Goal: Communication & Community: Participate in discussion

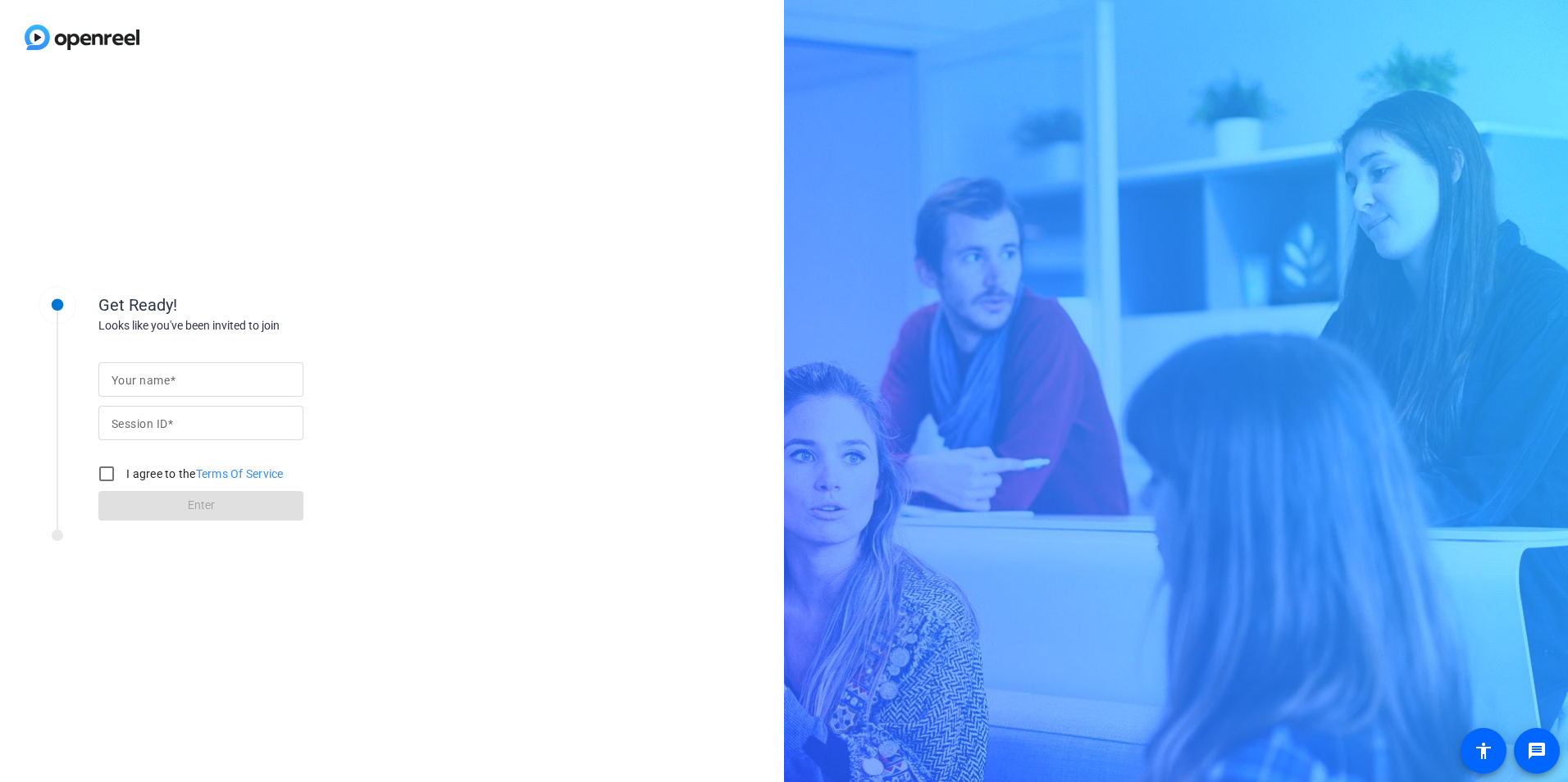
click at [170, 374] on span at bounding box center [173, 380] width 5 height 13
click at [170, 372] on input "Your name" at bounding box center [200, 380] width 179 height 20
type input "[PERSON_NAME]"
click at [83, 395] on div at bounding box center [57, 392] width 82 height 256
click at [166, 427] on mat-label "Session ID" at bounding box center [139, 423] width 56 height 13
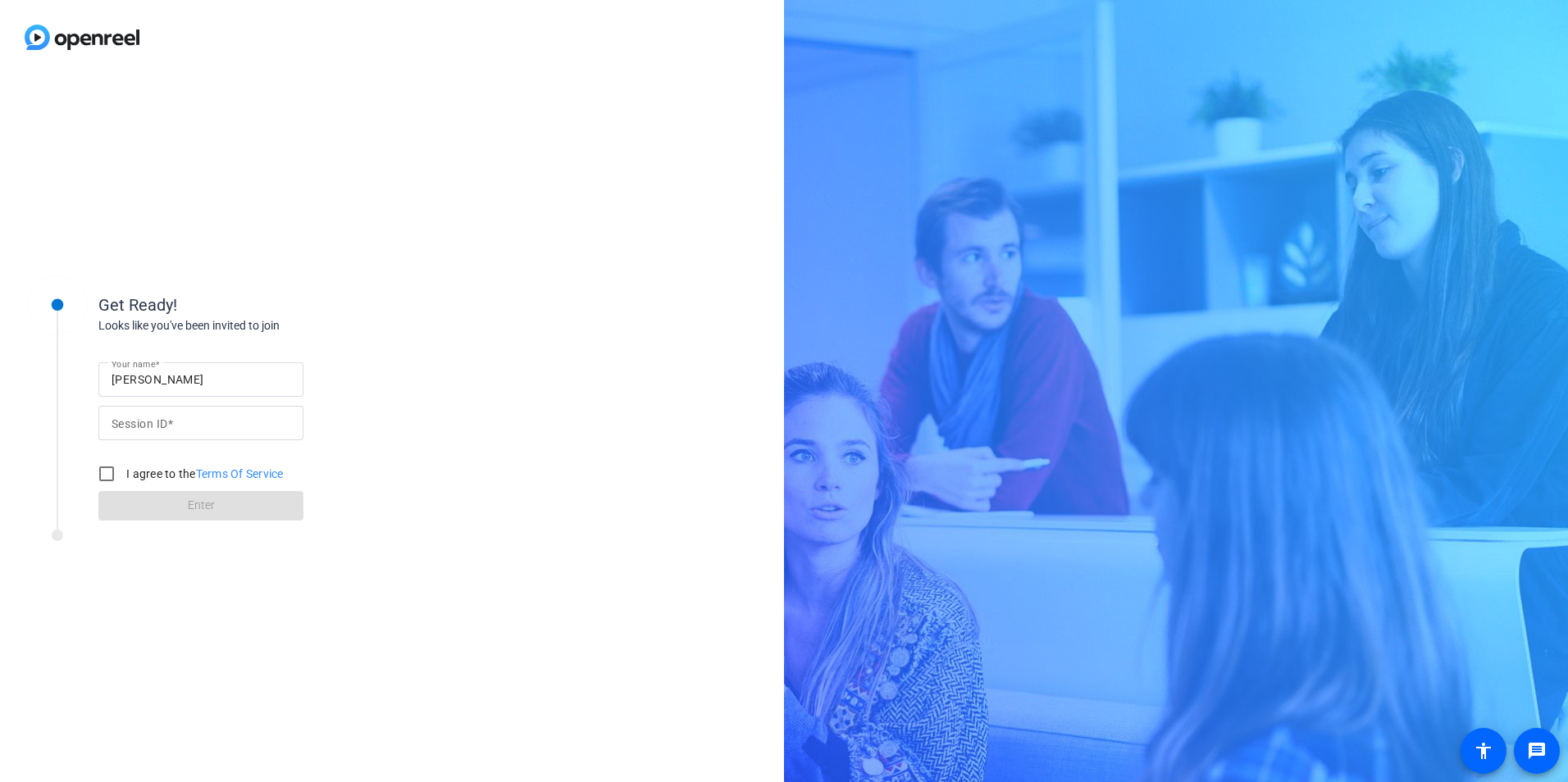
click at [166, 427] on input "Session ID" at bounding box center [200, 423] width 179 height 20
paste input "iPSV"
type input "iPSV"
click at [108, 478] on input "I agree to the Terms Of Service" at bounding box center [106, 473] width 33 height 33
checkbox input "true"
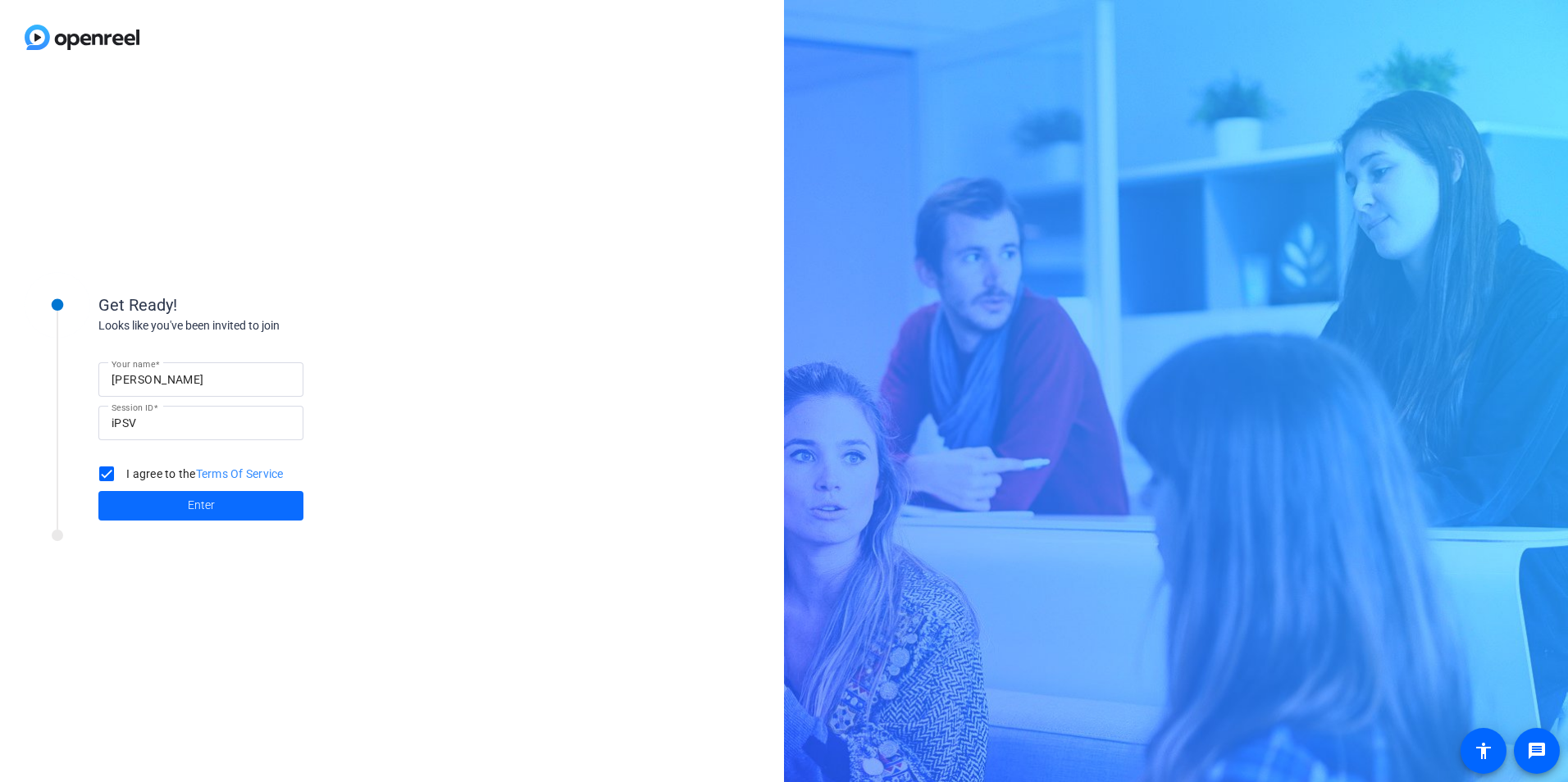
click at [168, 506] on span at bounding box center [201, 505] width 205 height 39
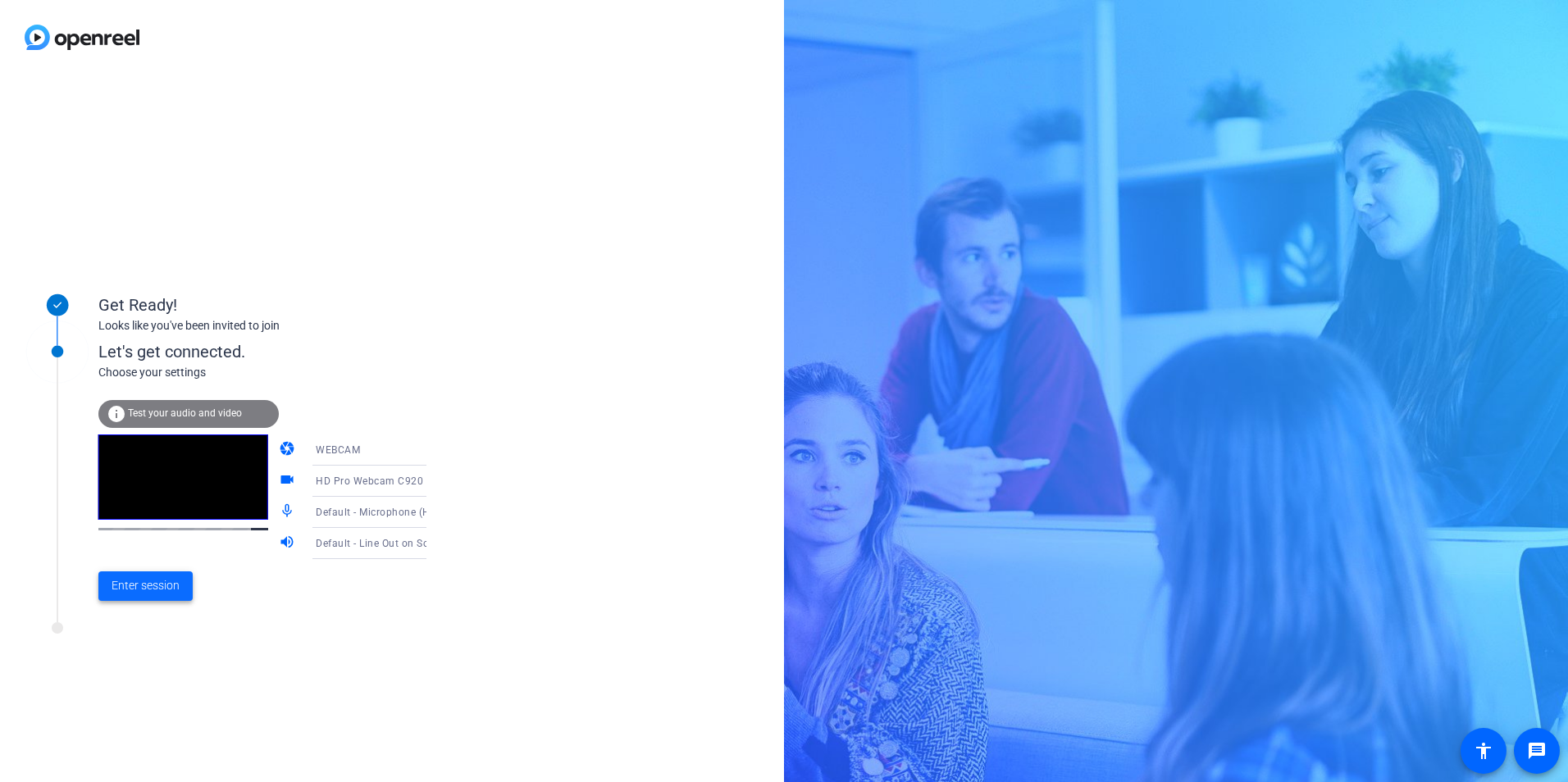
click at [158, 585] on span "Enter session" at bounding box center [145, 585] width 68 height 17
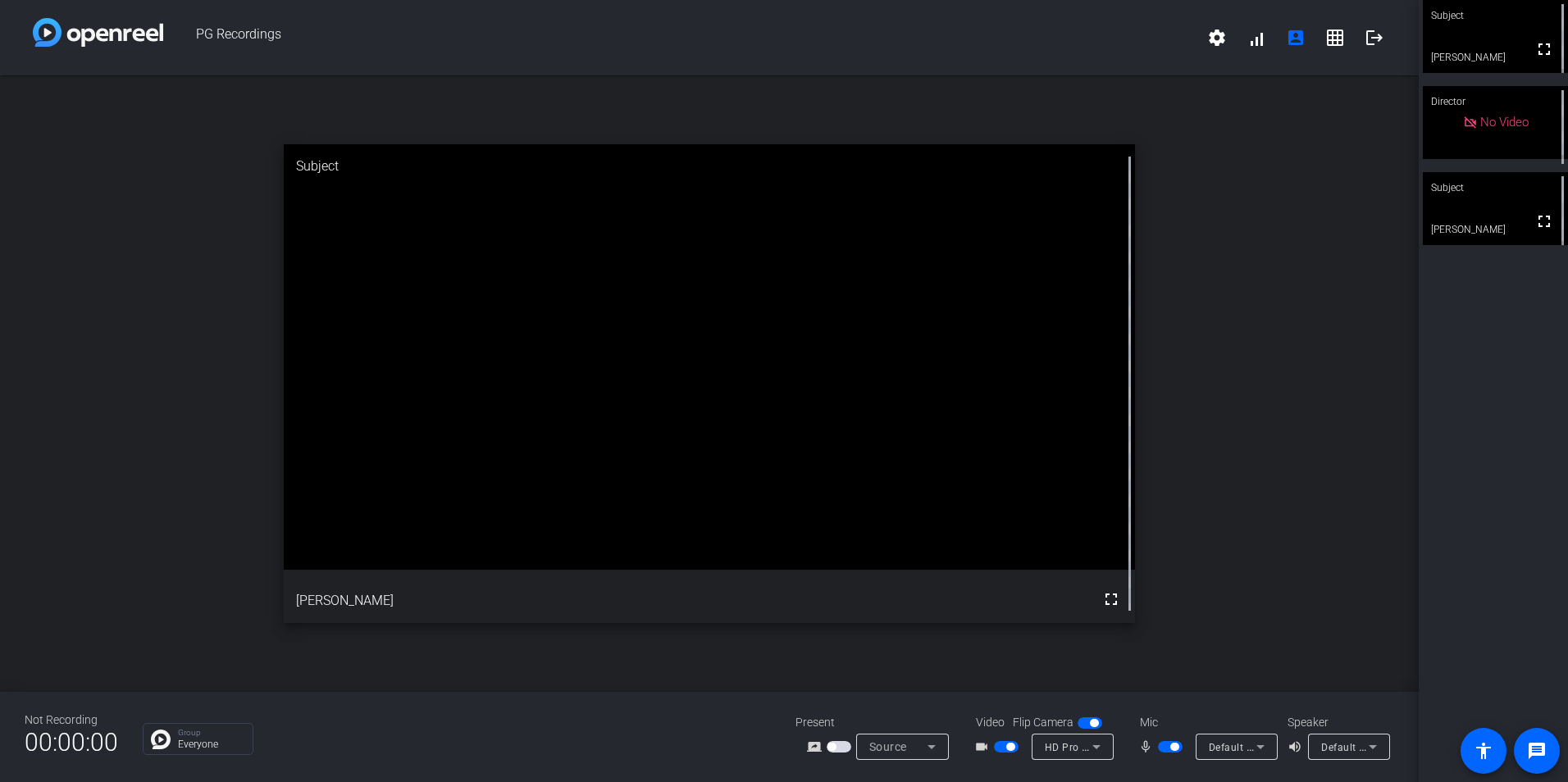
click at [1269, 318] on div "open_in_new Subject fullscreen [PERSON_NAME]" at bounding box center [709, 383] width 1418 height 617
click at [1337, 35] on mat-icon "grid_on" at bounding box center [1335, 37] width 20 height 20
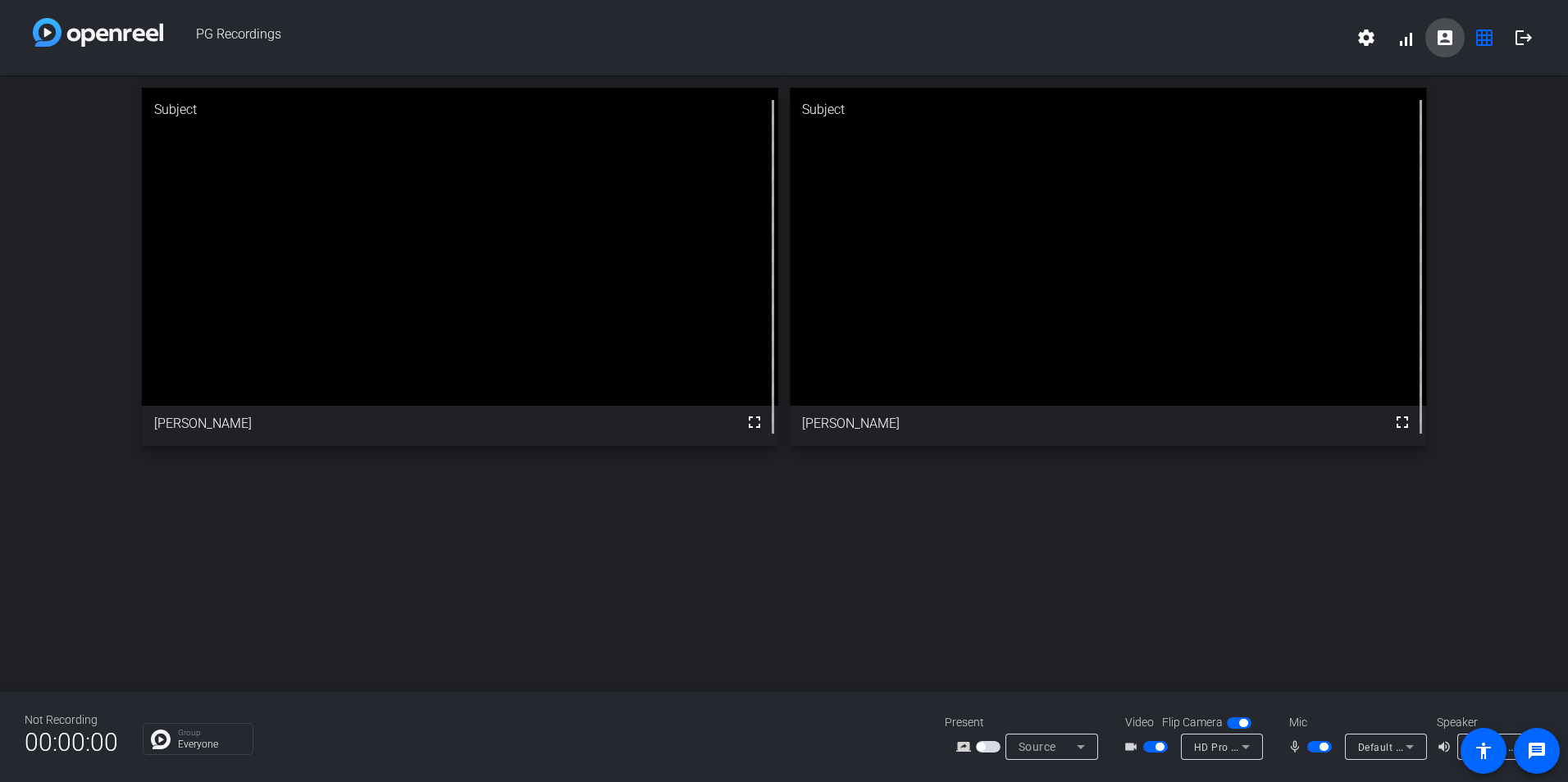
click at [1445, 37] on mat-icon "account_box" at bounding box center [1445, 37] width 20 height 20
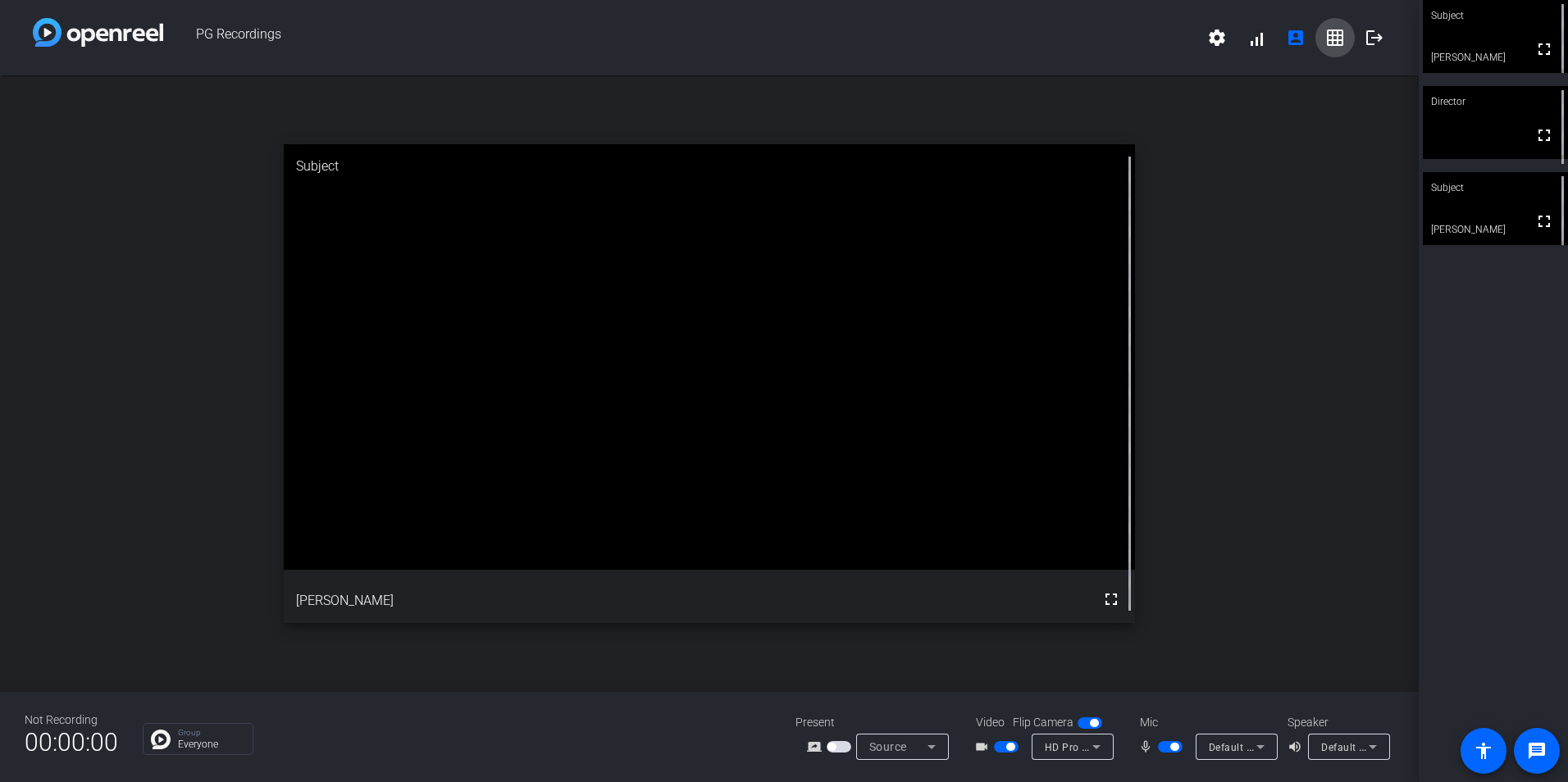
click at [1329, 44] on mat-icon "grid_on" at bounding box center [1335, 37] width 20 height 20
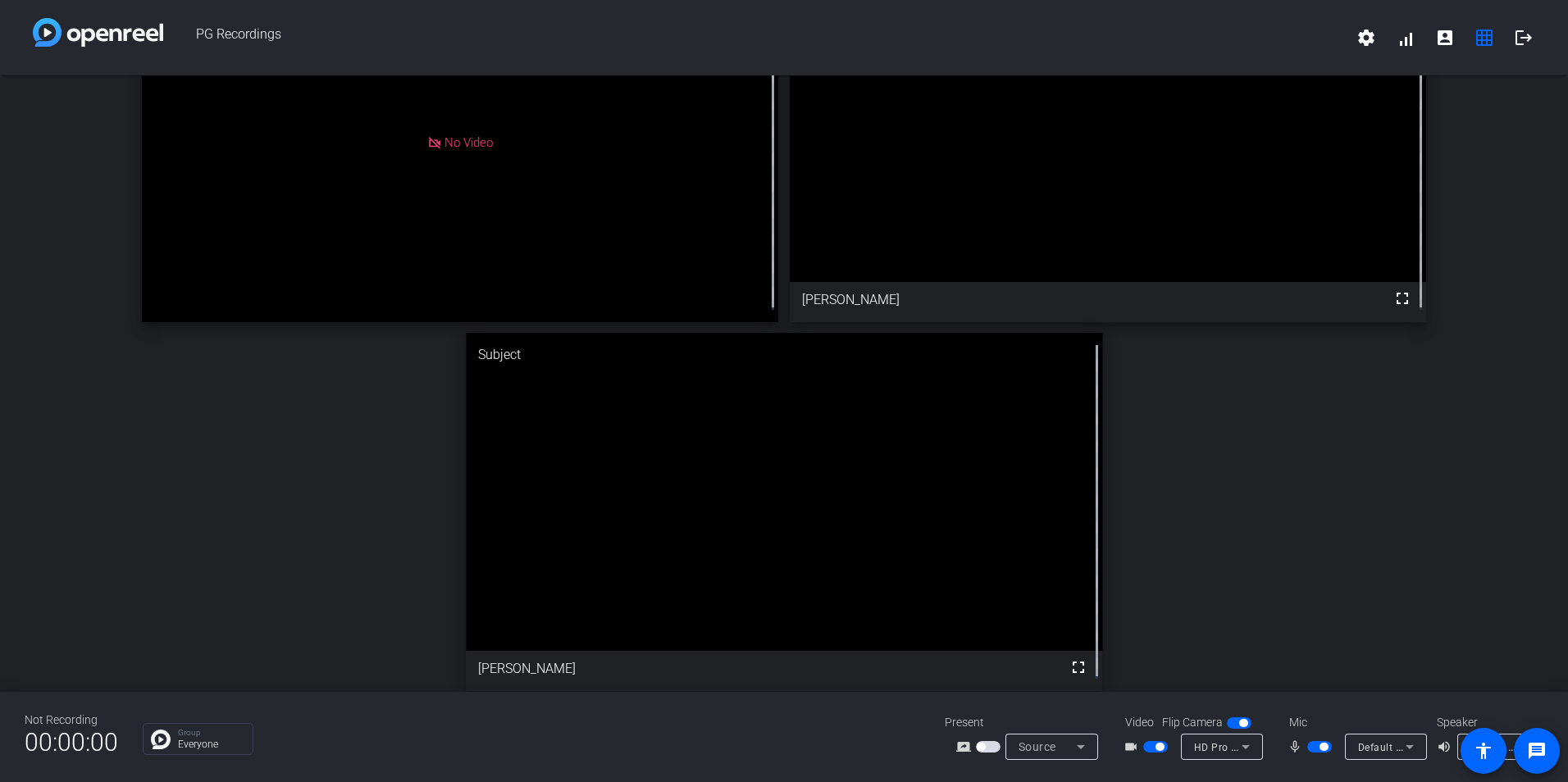
scroll to position [131, 0]
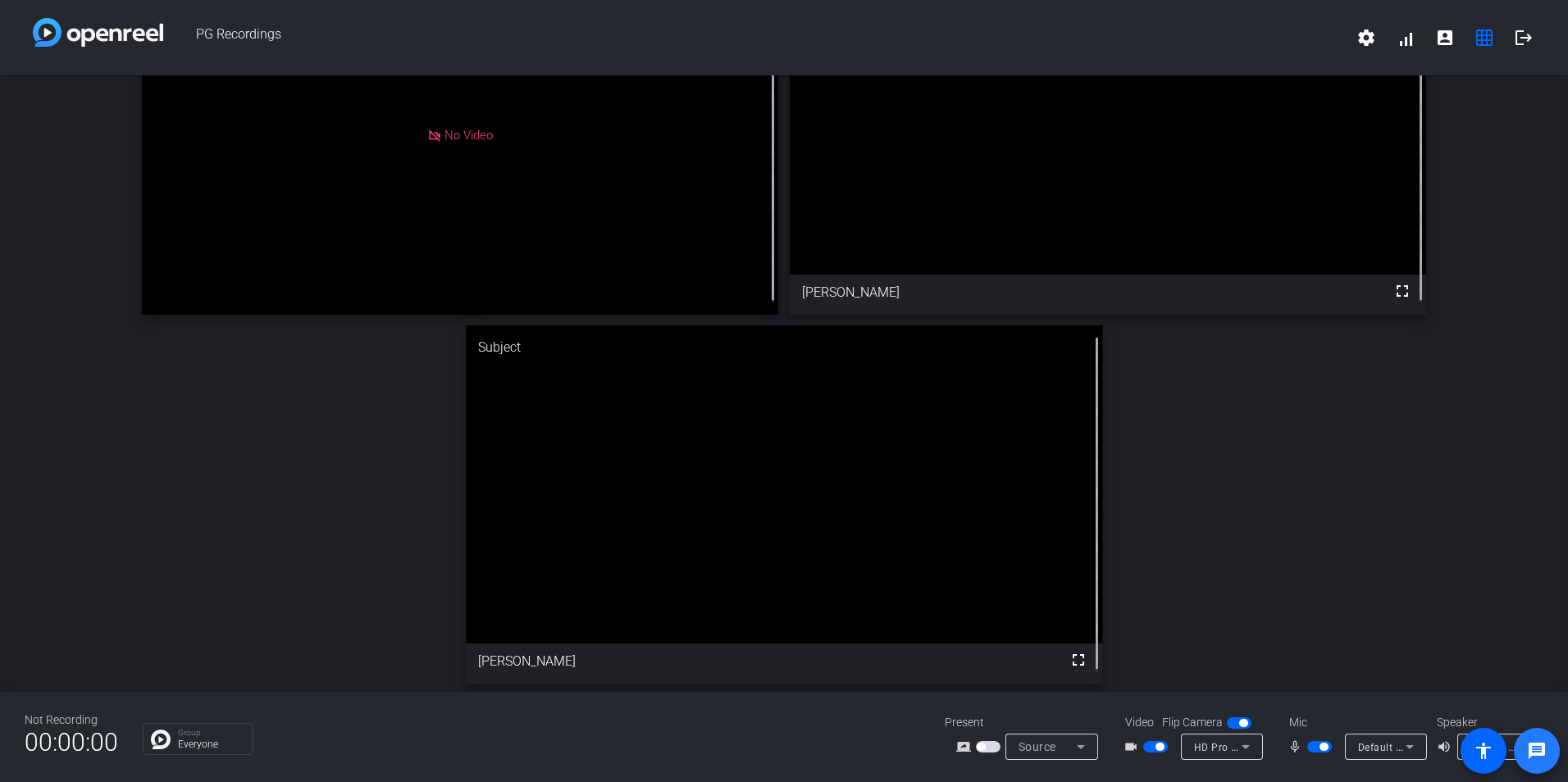
click at [1540, 751] on mat-icon "message" at bounding box center [1537, 751] width 20 height 20
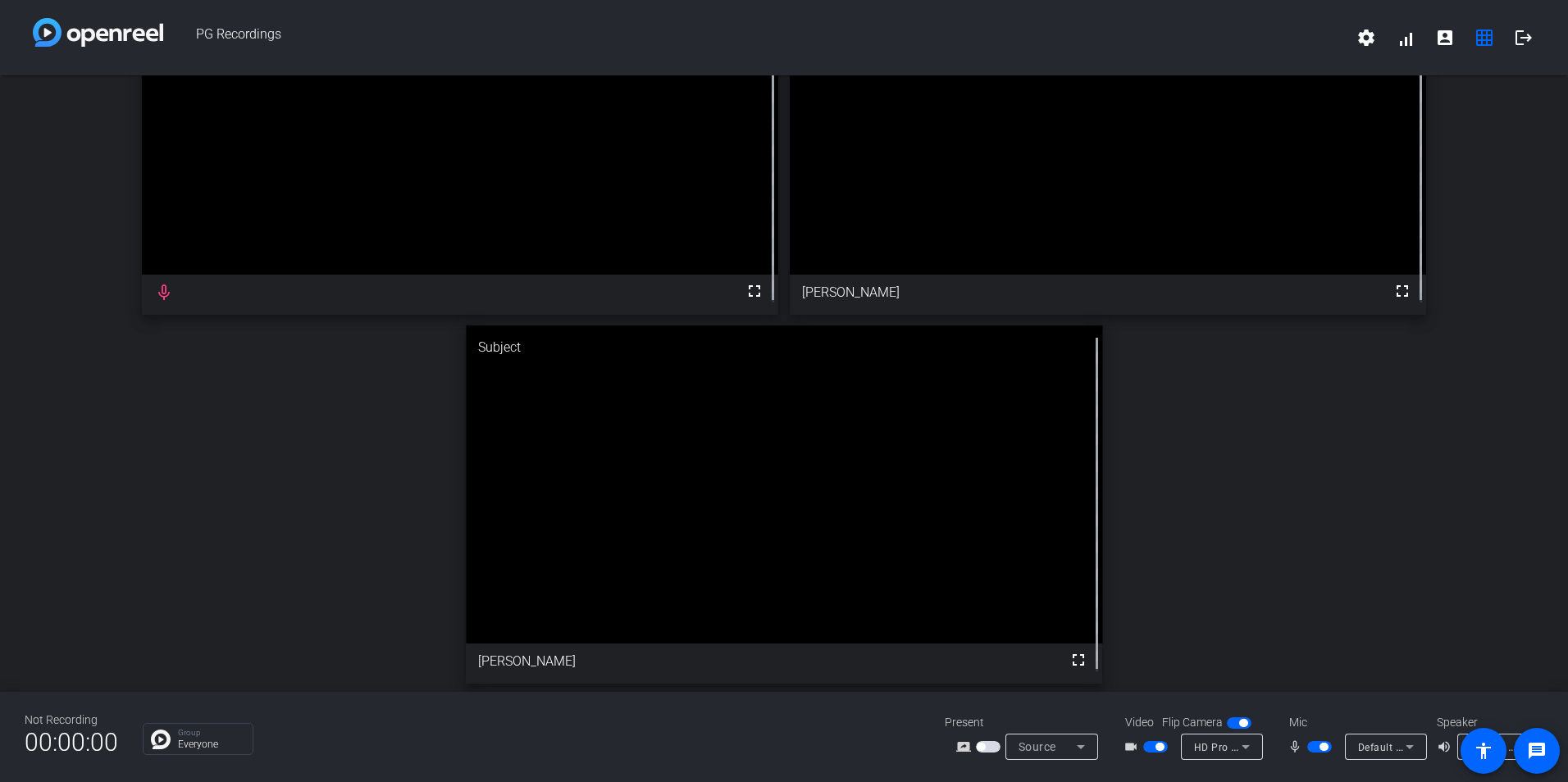
click at [1321, 746] on span "button" at bounding box center [1323, 746] width 8 height 8
click at [1321, 746] on span "button" at bounding box center [1320, 746] width 25 height 12
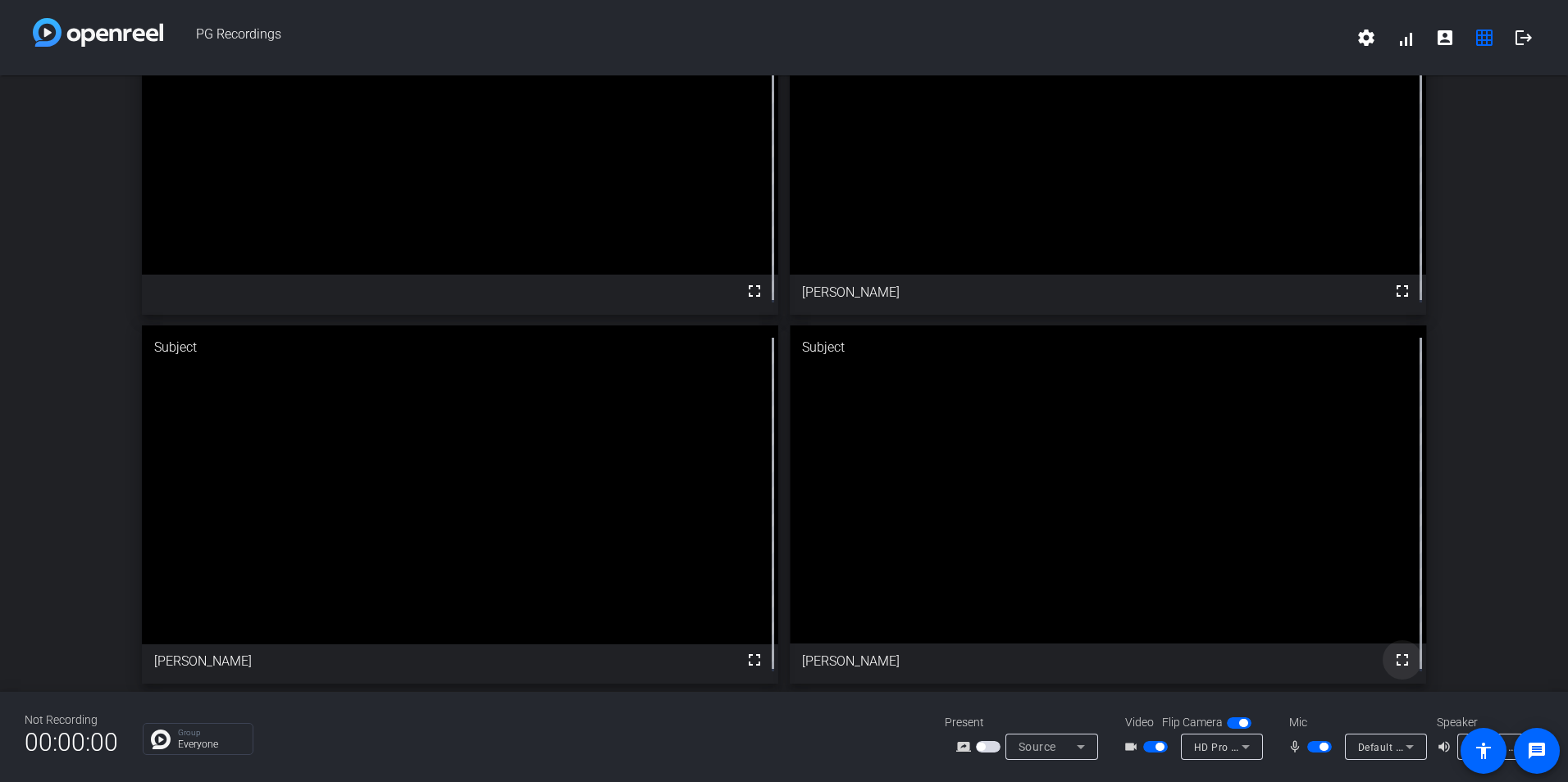
click at [1395, 655] on mat-icon "fullscreen" at bounding box center [1402, 660] width 20 height 20
click at [1446, 34] on mat-icon "account_box" at bounding box center [1445, 37] width 20 height 20
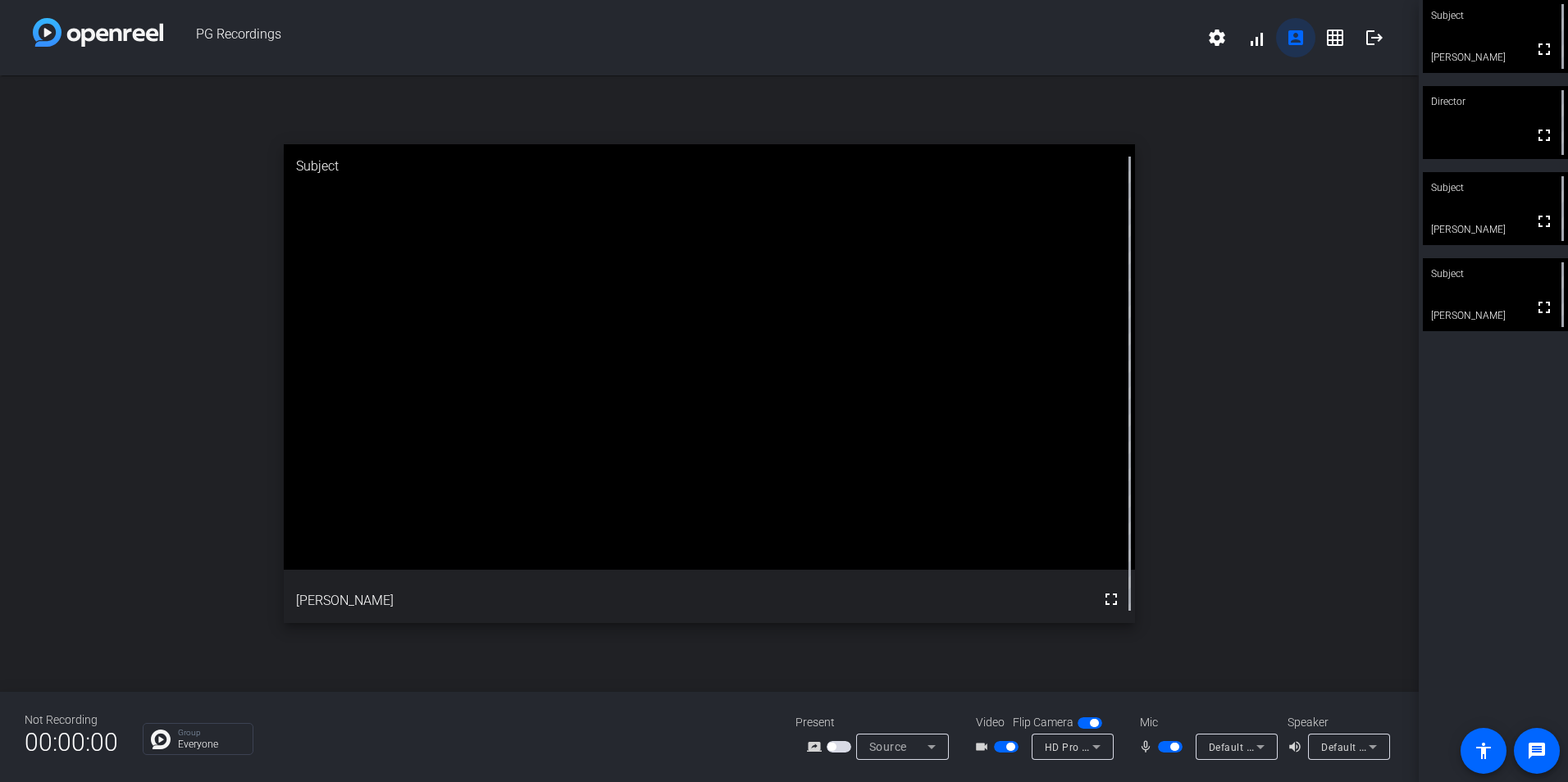
scroll to position [0, 0]
click at [1289, 403] on div "open_in_new Subject fullscreen [PERSON_NAME]" at bounding box center [709, 383] width 1418 height 617
click at [1332, 41] on mat-icon "grid_on" at bounding box center [1335, 37] width 20 height 20
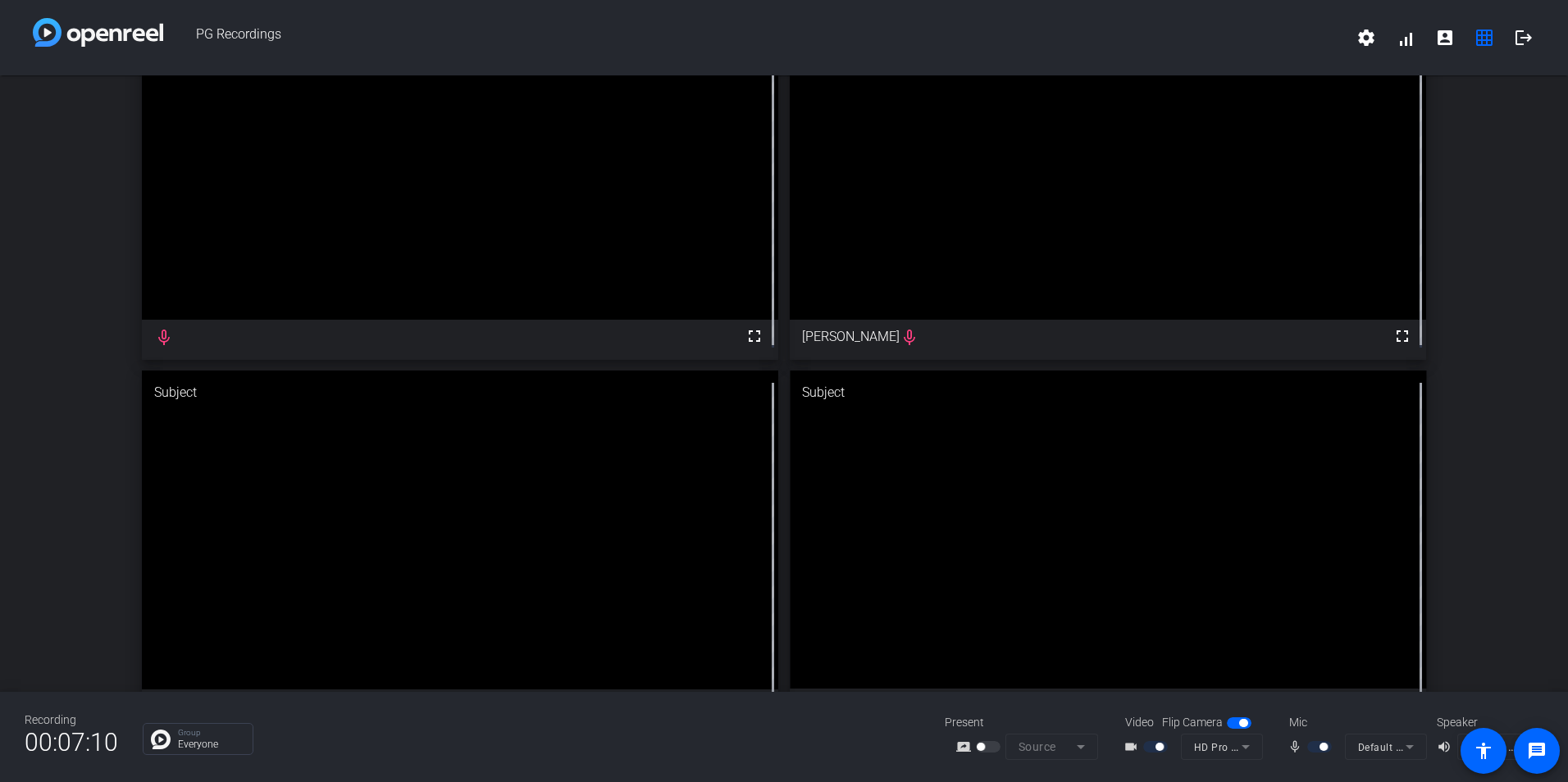
scroll to position [49, 0]
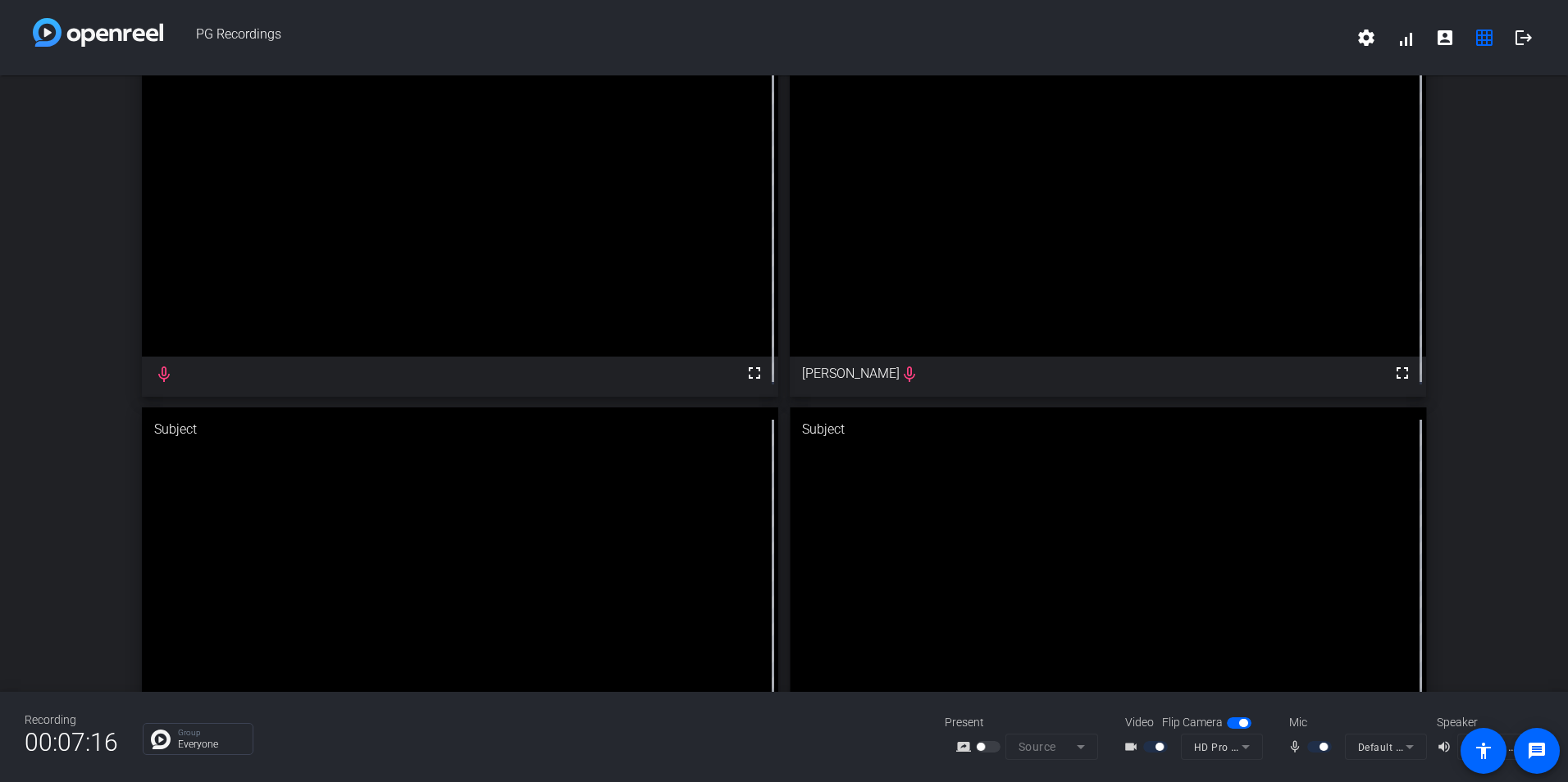
click at [1297, 753] on mat-icon "mic_none" at bounding box center [1297, 746] width 20 height 20
click at [1298, 745] on mat-icon "mic_none" at bounding box center [1297, 746] width 20 height 20
click at [1332, 748] on div at bounding box center [1321, 746] width 28 height 12
click at [1301, 744] on mat-icon "mic_none" at bounding box center [1297, 746] width 20 height 20
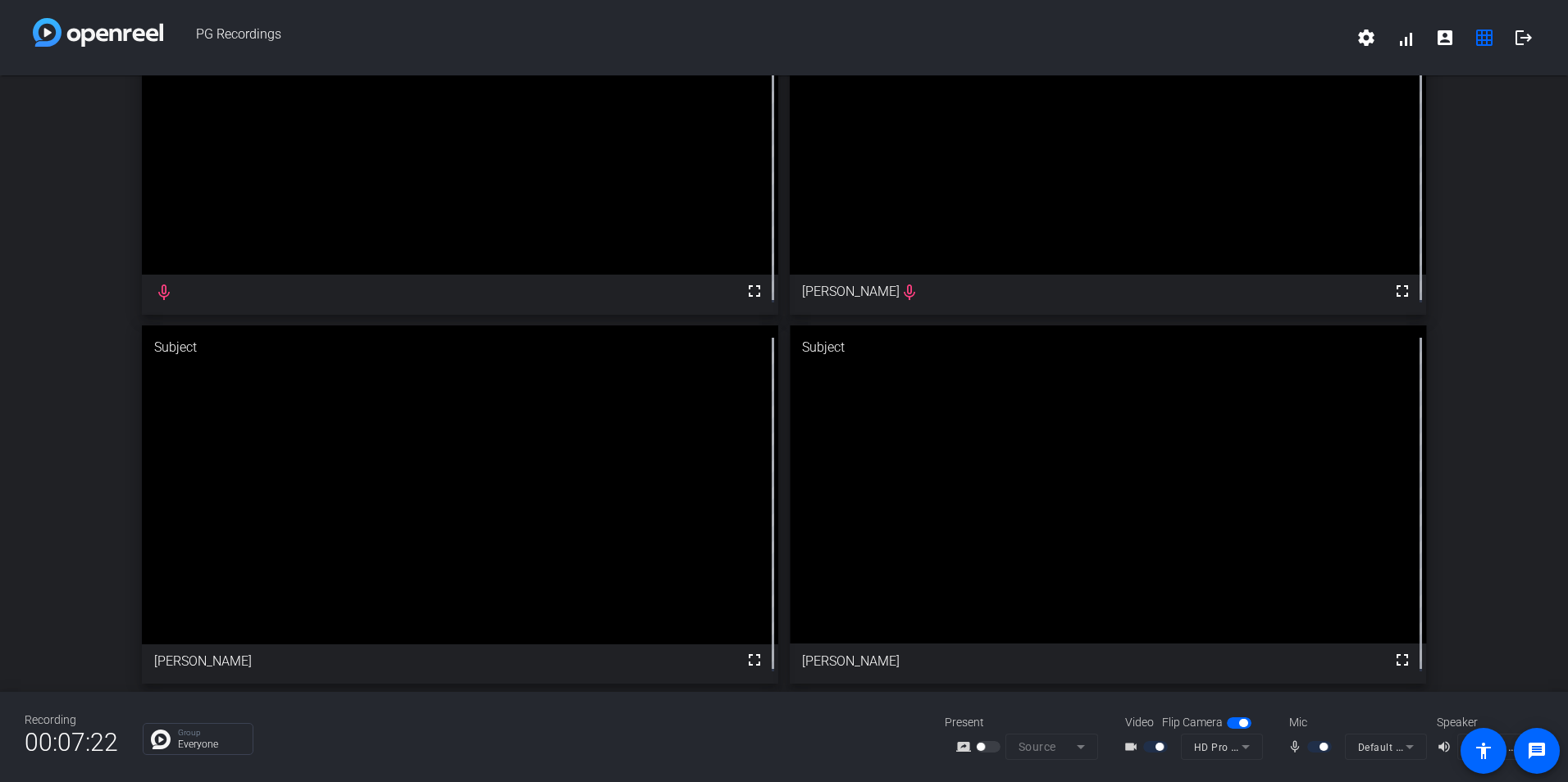
click at [1334, 745] on div at bounding box center [1321, 746] width 28 height 12
click at [1302, 752] on mat-icon "mic_none" at bounding box center [1297, 746] width 20 height 20
click at [1305, 746] on mat-icon "mic_none" at bounding box center [1297, 746] width 20 height 20
click at [1295, 746] on mat-icon "mic_none" at bounding box center [1297, 746] width 20 height 20
click at [1447, 746] on mat-icon "volume_up" at bounding box center [1447, 746] width 20 height 20
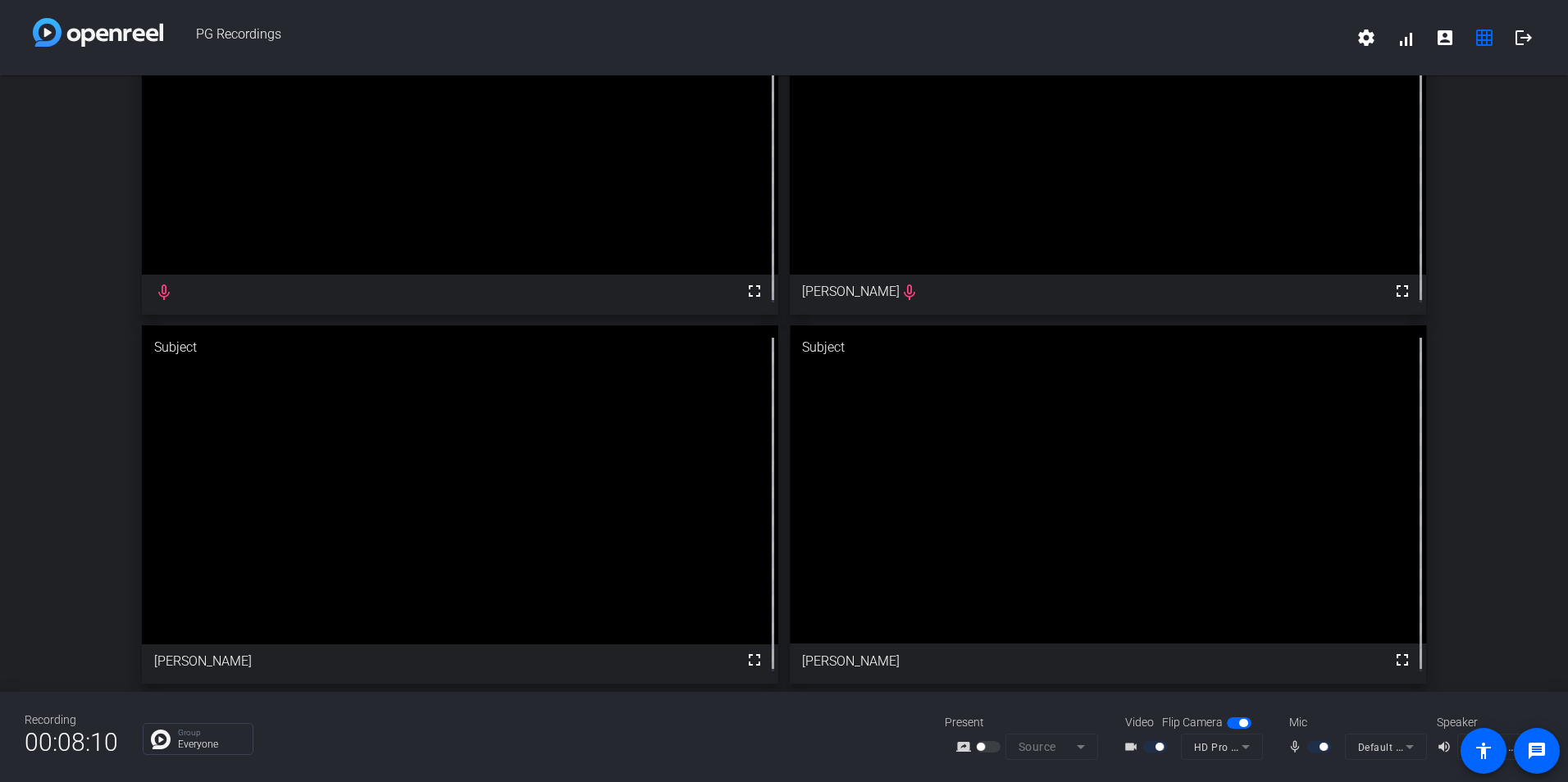
click at [1137, 744] on mat-icon "videocam_outline" at bounding box center [1133, 746] width 20 height 20
click at [1154, 744] on div at bounding box center [1157, 746] width 28 height 12
click at [1244, 717] on span "button" at bounding box center [1240, 722] width 25 height 12
click at [1296, 747] on mat-icon "mic_none" at bounding box center [1297, 746] width 20 height 20
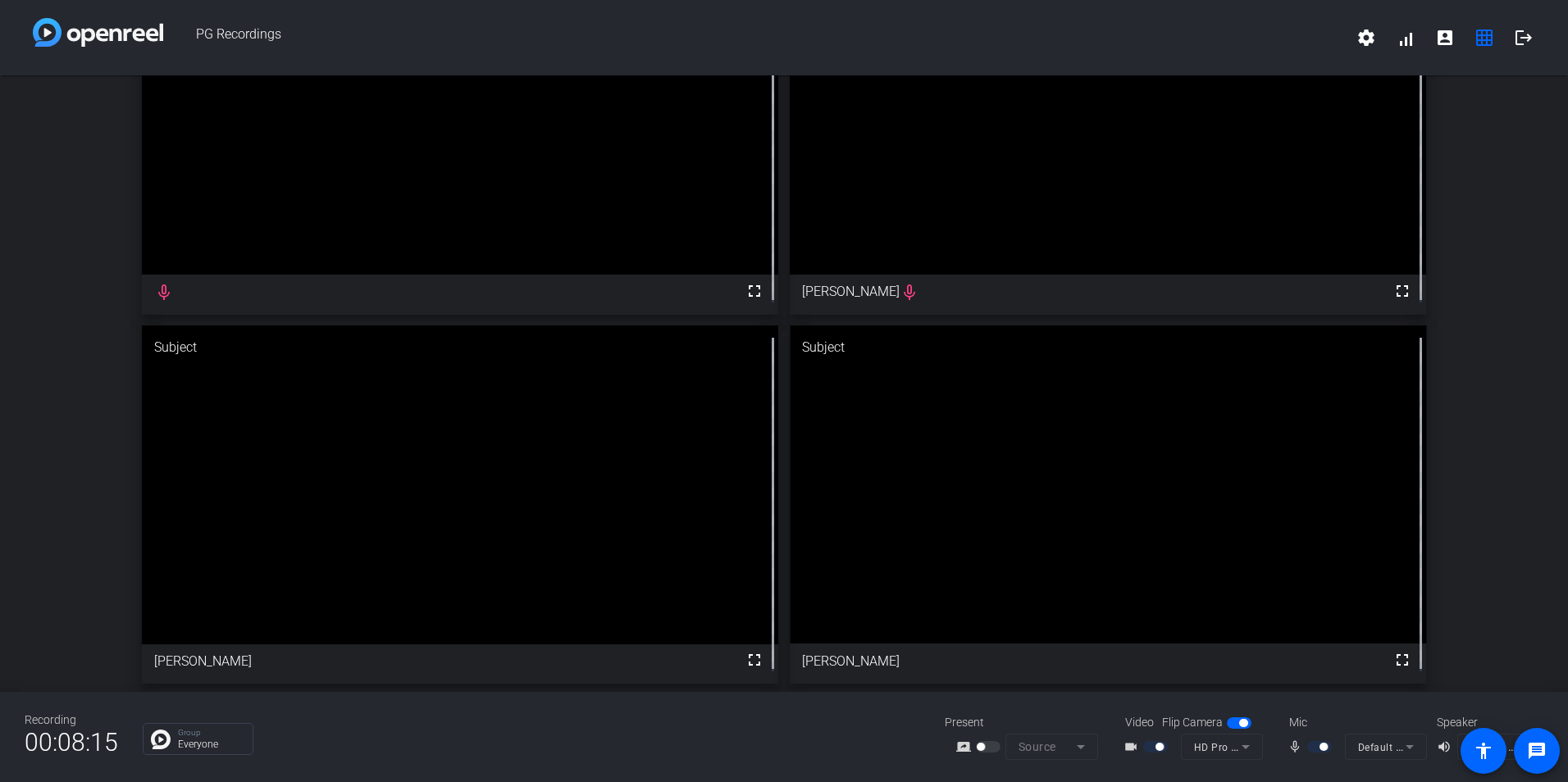
click at [1171, 747] on div "videocam_outline" at bounding box center [1152, 746] width 58 height 20
click at [1167, 745] on div at bounding box center [1157, 746] width 28 height 12
click at [986, 748] on div at bounding box center [990, 746] width 28 height 12
click at [992, 742] on div at bounding box center [990, 746] width 28 height 12
click at [1483, 755] on mat-icon "accessibility" at bounding box center [1483, 751] width 20 height 20
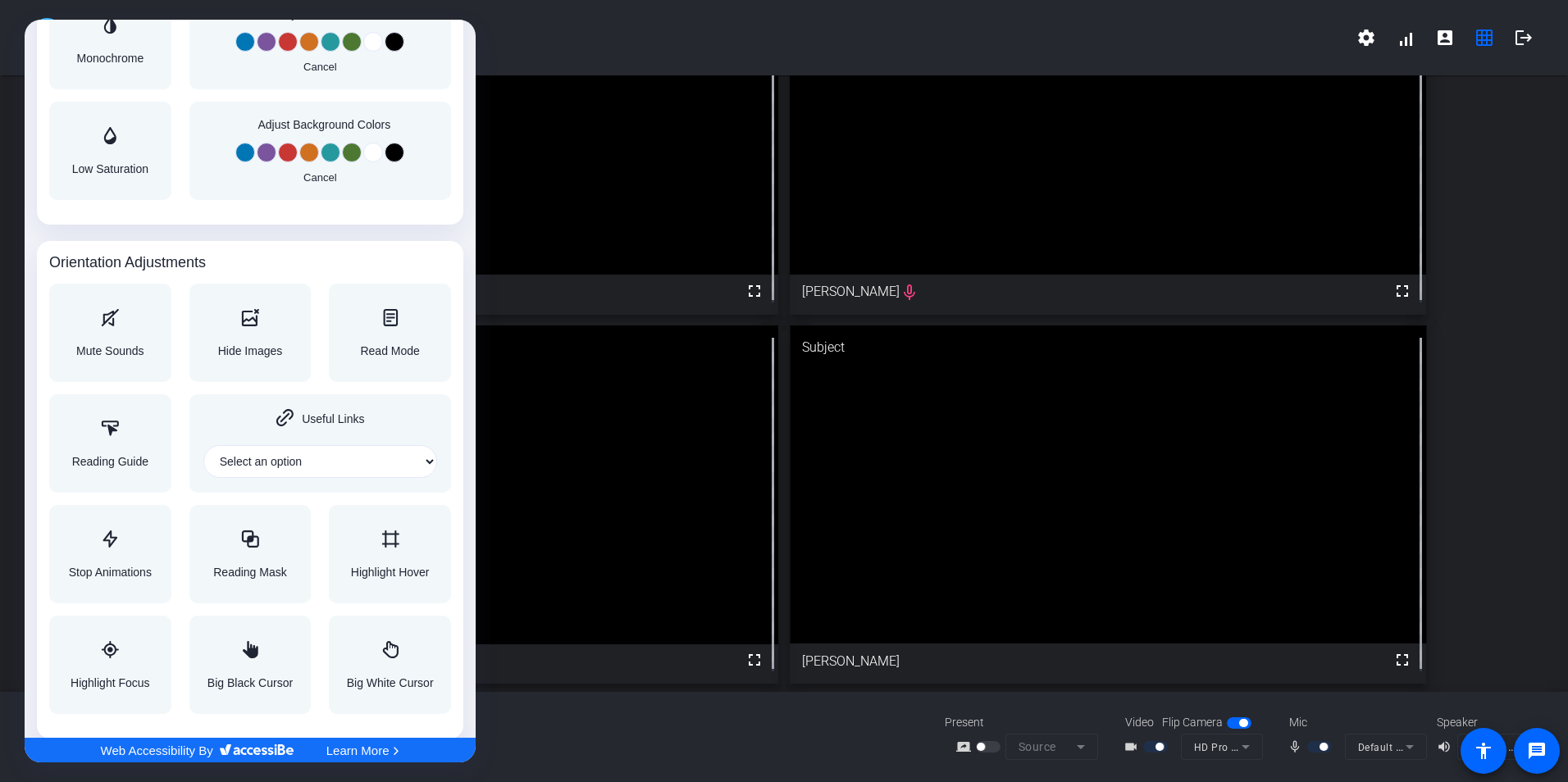
scroll to position [1559, 0]
click at [119, 321] on div "Accessibility Adjustments" at bounding box center [110, 318] width 68 height 20
click at [526, 165] on div at bounding box center [784, 391] width 1568 height 782
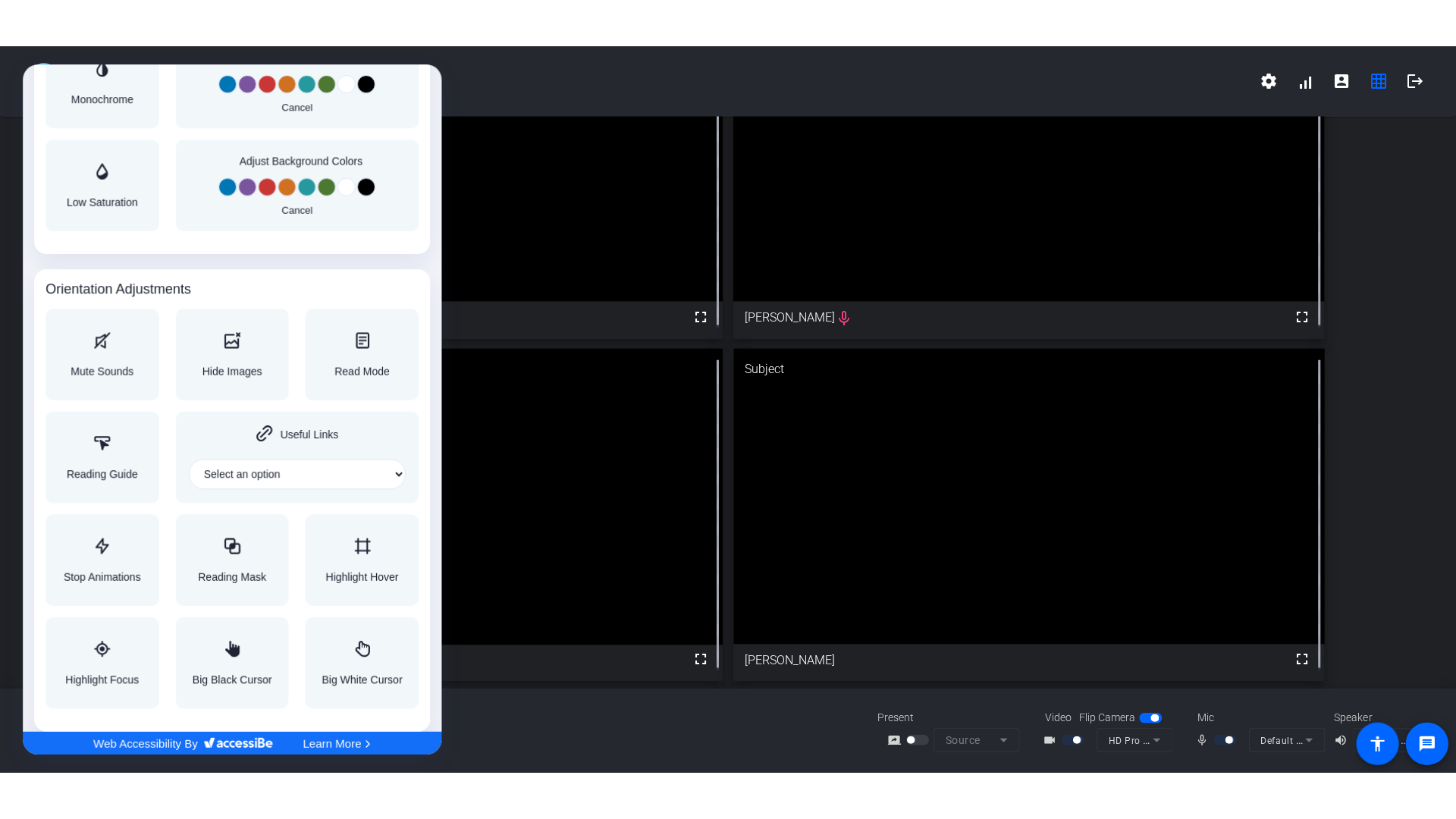
scroll to position [0, 0]
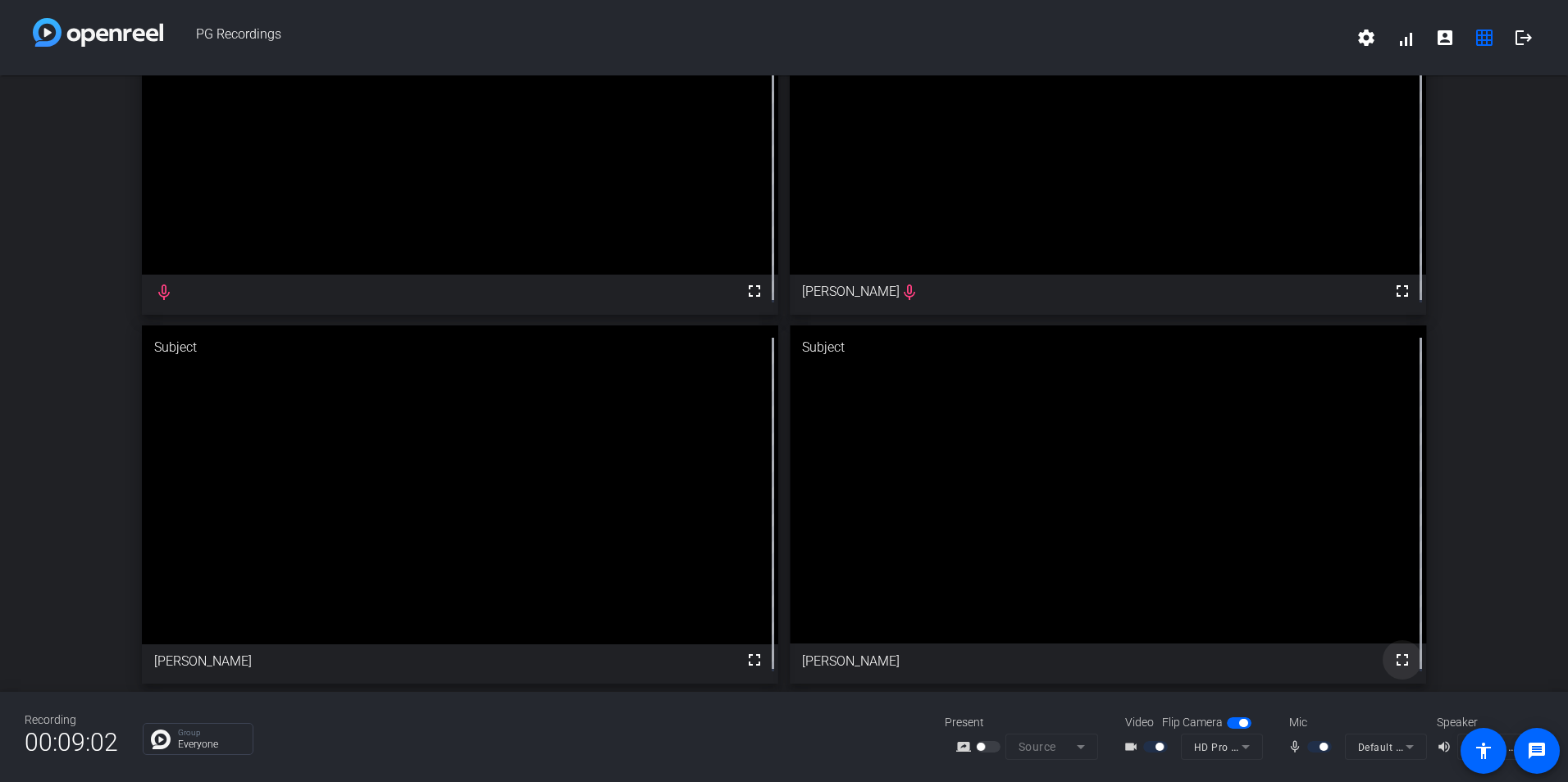
click at [1394, 650] on mat-icon "fullscreen" at bounding box center [1402, 660] width 20 height 20
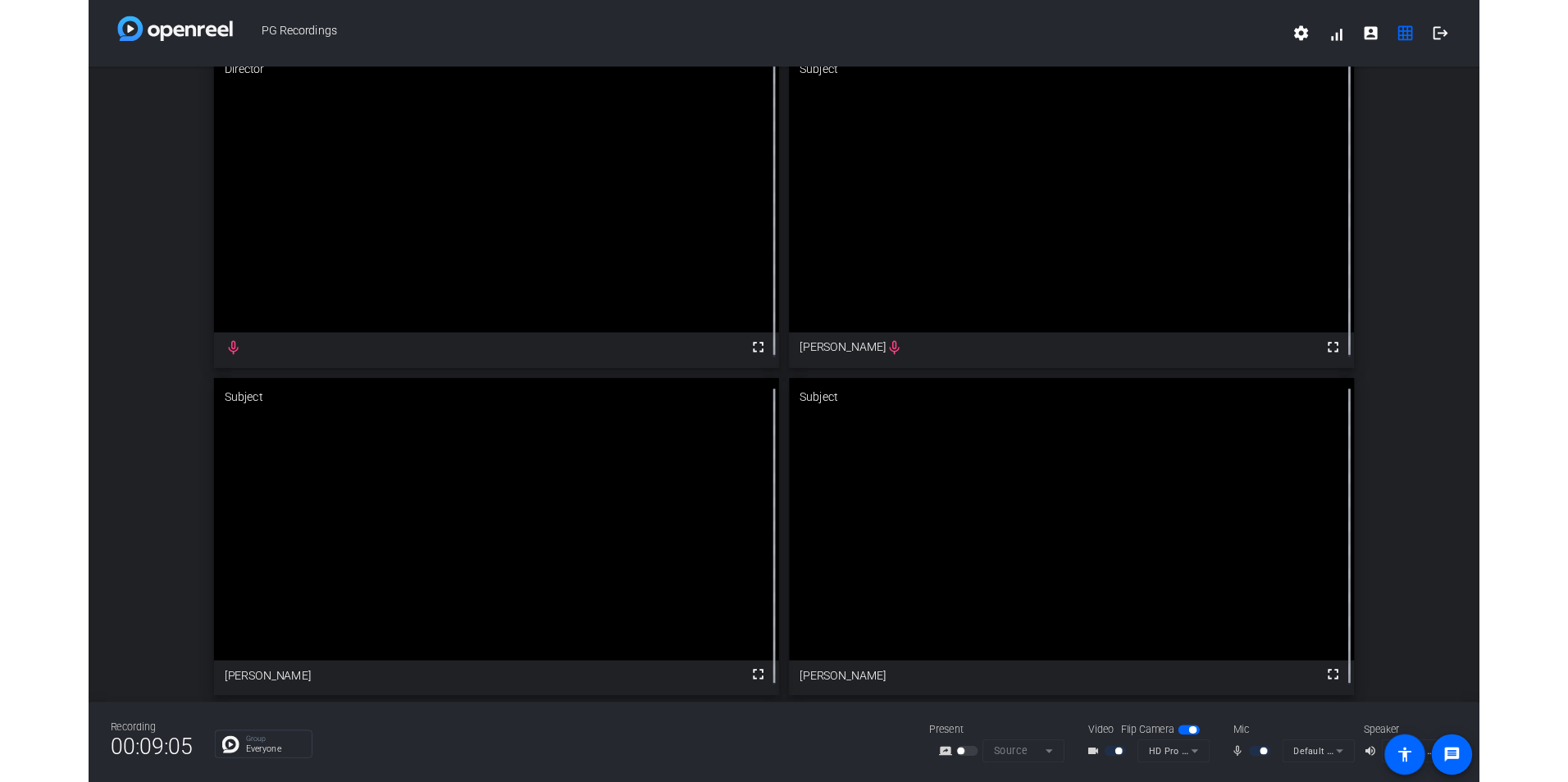
scroll to position [131, 0]
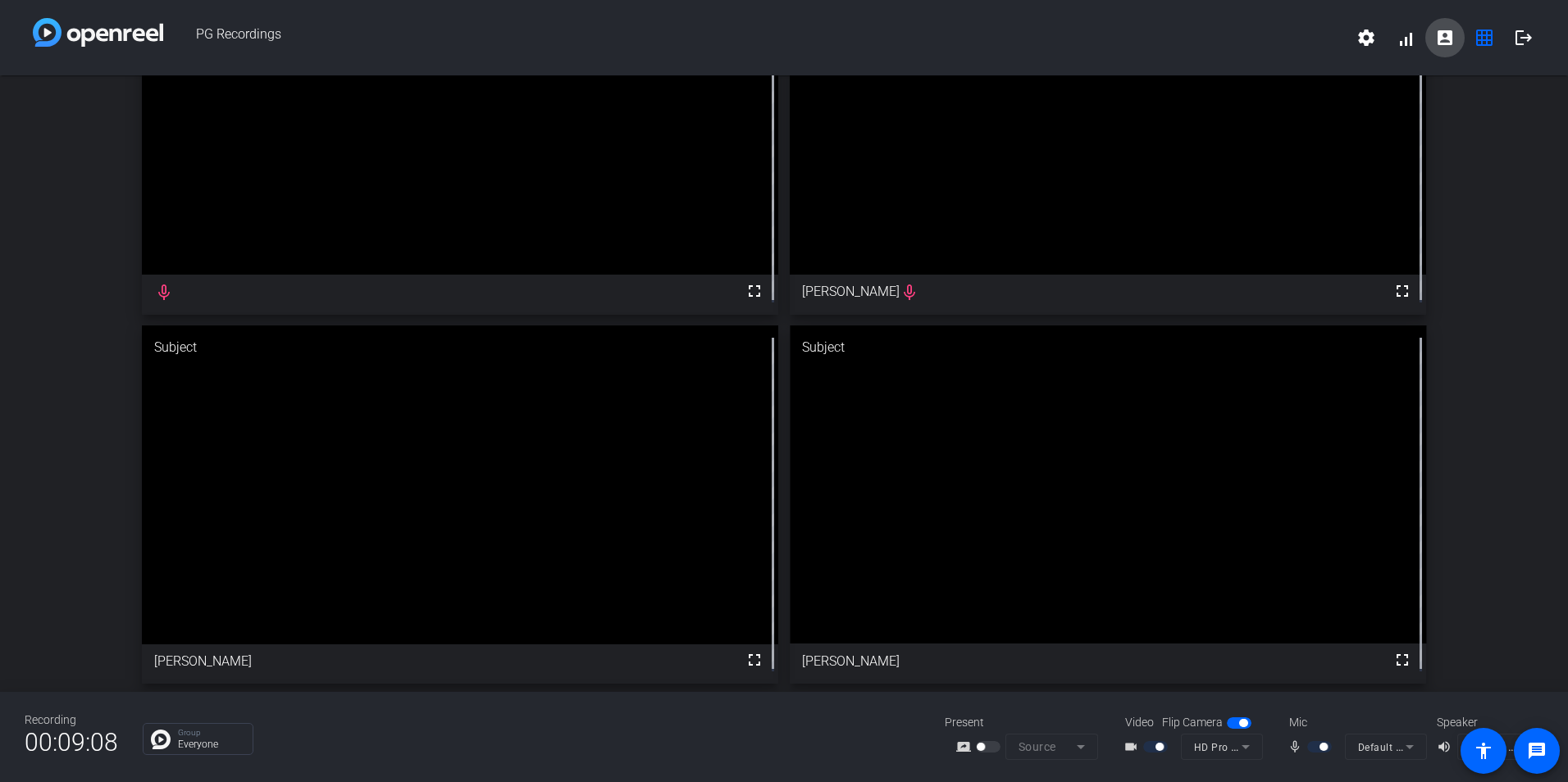
click at [1443, 44] on mat-icon "account_box" at bounding box center [1445, 37] width 20 height 20
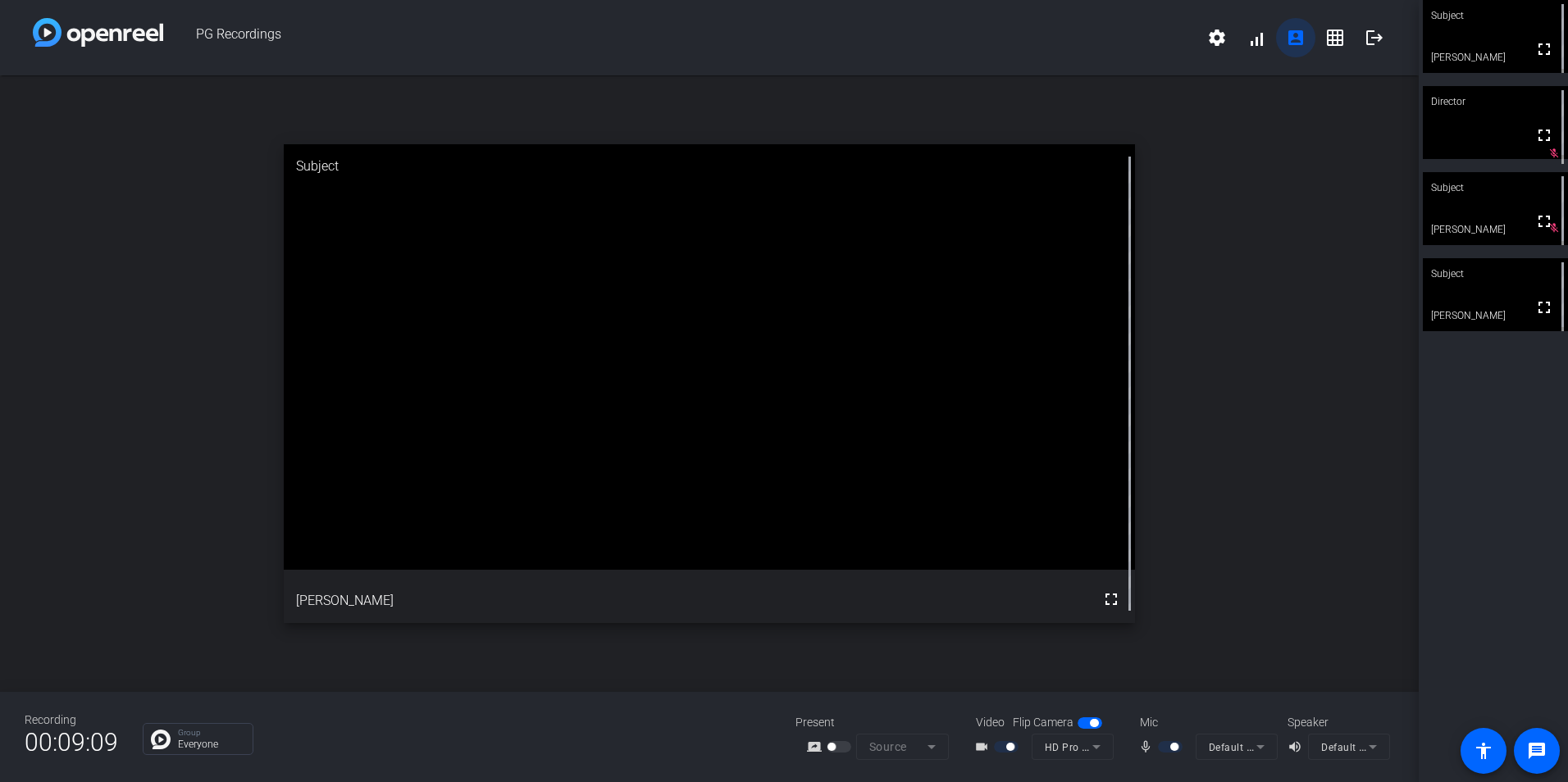
click at [1293, 38] on mat-icon "account_box" at bounding box center [1296, 37] width 20 height 20
click at [1478, 106] on div "Director" at bounding box center [1495, 101] width 145 height 31
click at [1549, 102] on icon at bounding box center [1555, 101] width 11 height 11
click at [1543, 102] on div "Director" at bounding box center [1495, 101] width 145 height 31
click at [1534, 141] on mat-icon "fullscreen" at bounding box center [1543, 135] width 20 height 20
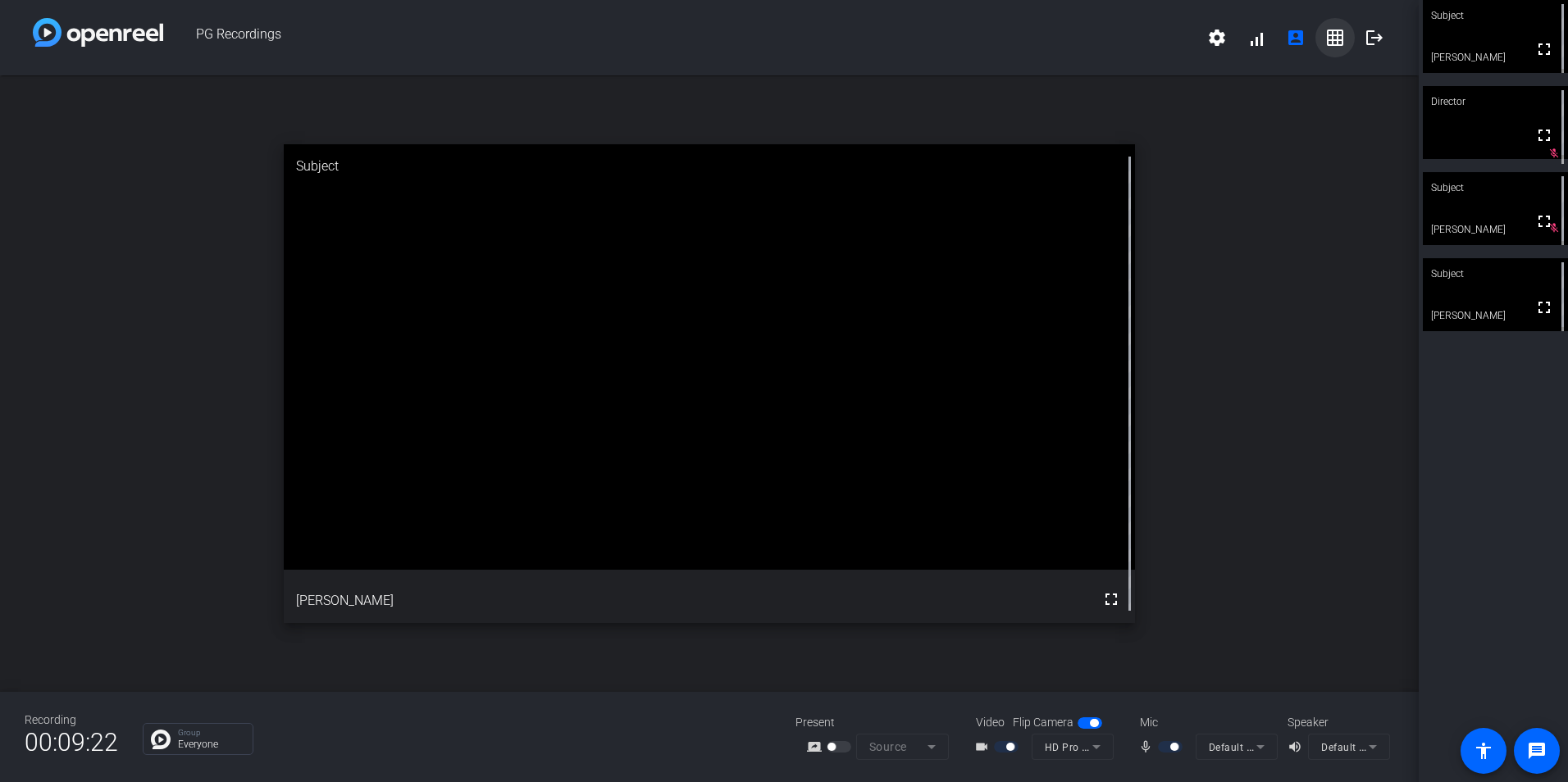
click at [1329, 42] on mat-icon "grid_on" at bounding box center [1335, 37] width 20 height 20
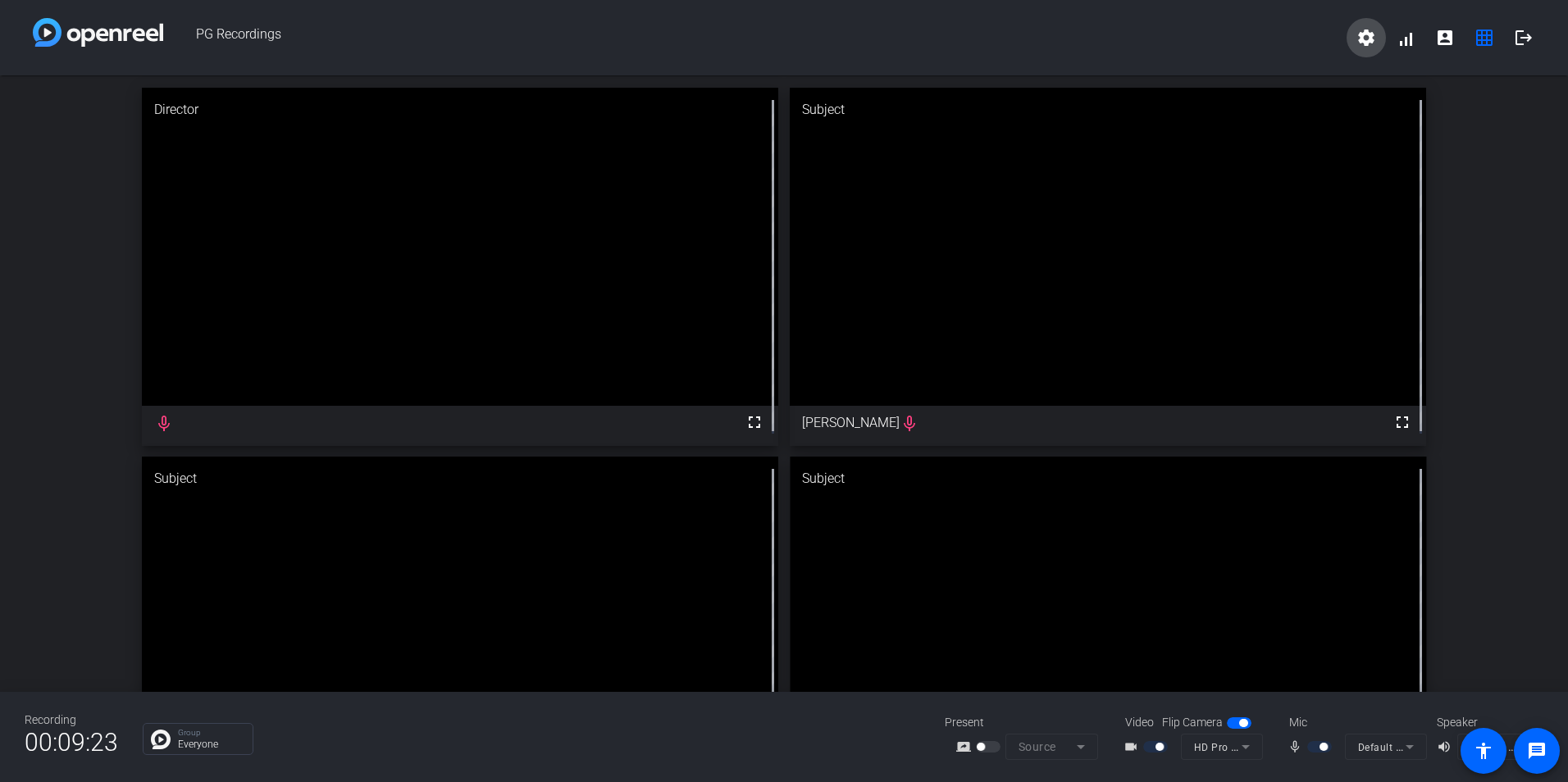
click at [1366, 36] on mat-icon "settings" at bounding box center [1366, 37] width 20 height 20
click at [1406, 37] on div at bounding box center [784, 391] width 1568 height 782
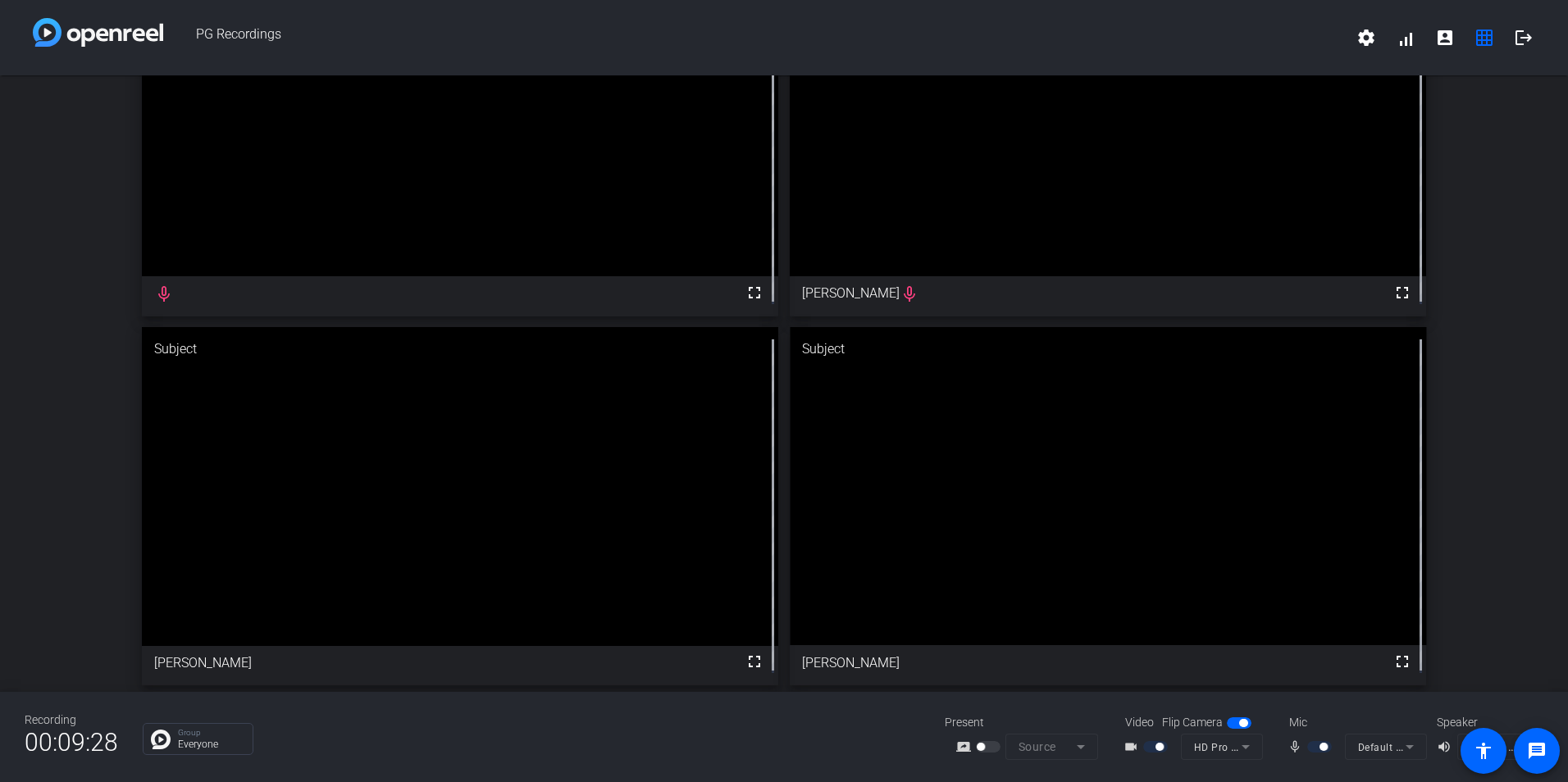
scroll to position [131, 0]
click at [1541, 751] on mat-icon "message" at bounding box center [1537, 751] width 20 height 20
drag, startPoint x: 1516, startPoint y: 40, endPoint x: 1509, endPoint y: 172, distance: 132.2
click at [1509, 172] on div "PG Recordings settings signal_cellular_alt account_box grid_on logout Director …" at bounding box center [784, 391] width 1568 height 782
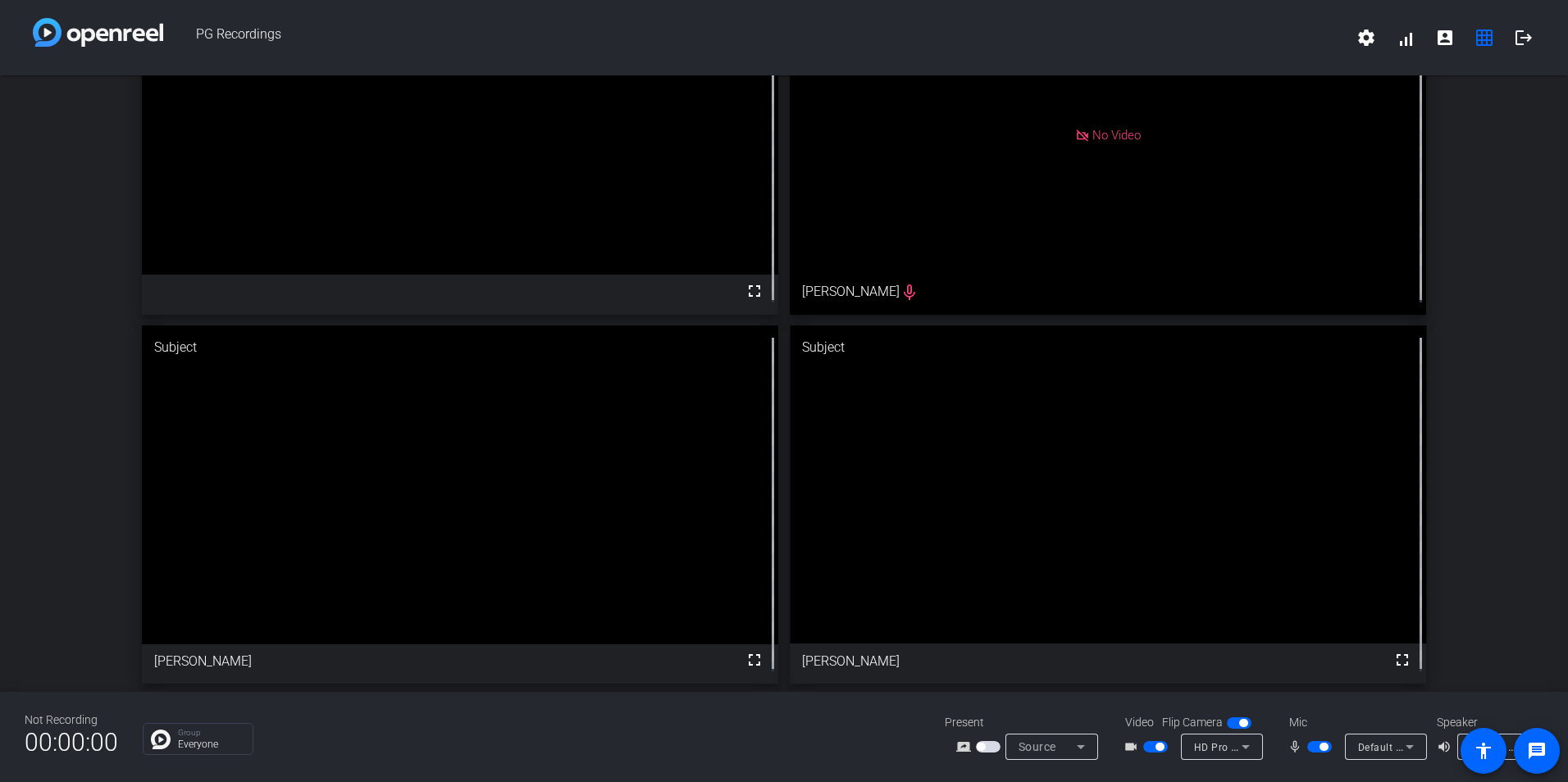
click at [1317, 747] on span "button" at bounding box center [1320, 746] width 25 height 12
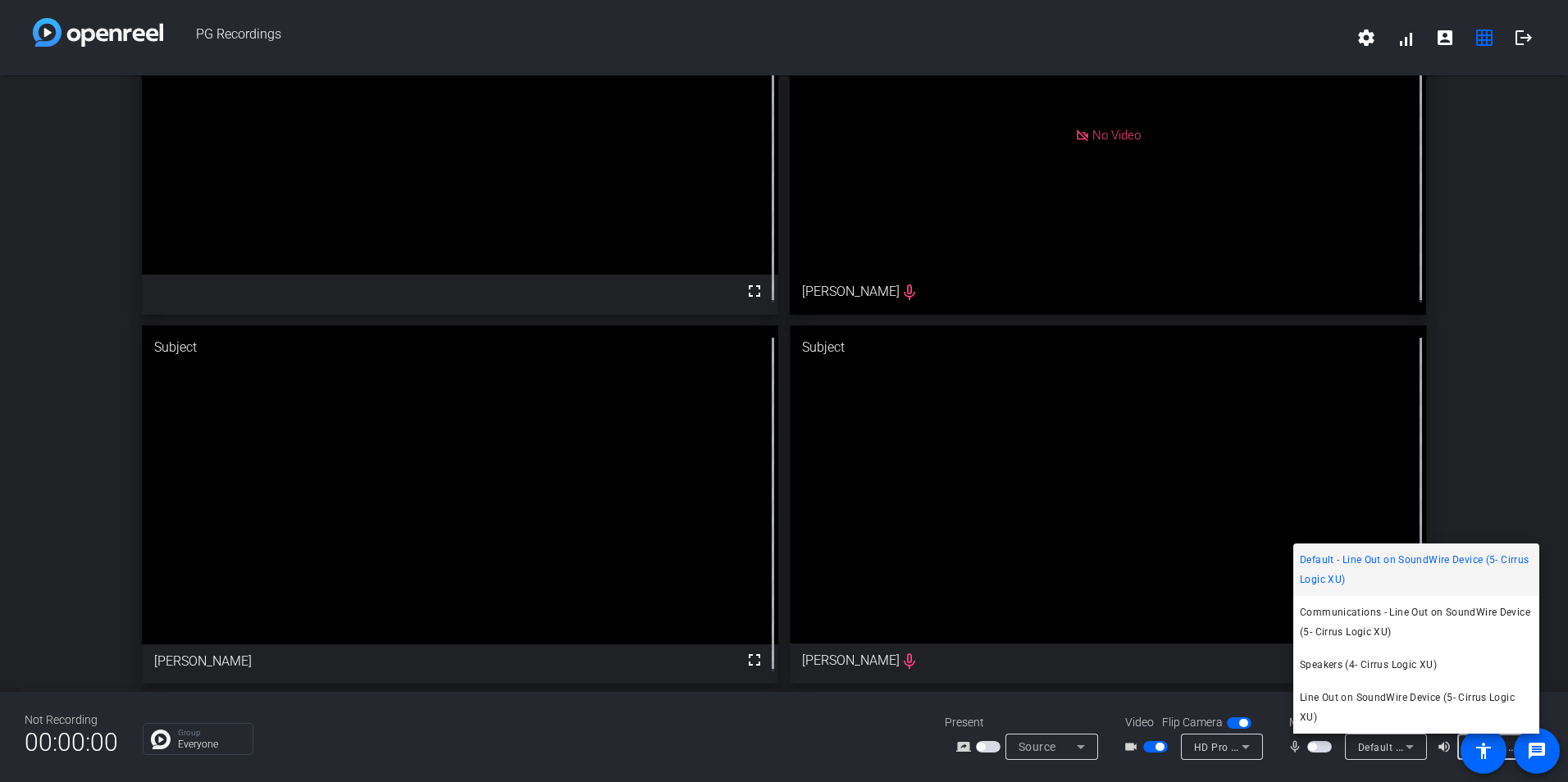
click at [778, 731] on div at bounding box center [784, 391] width 1568 height 782
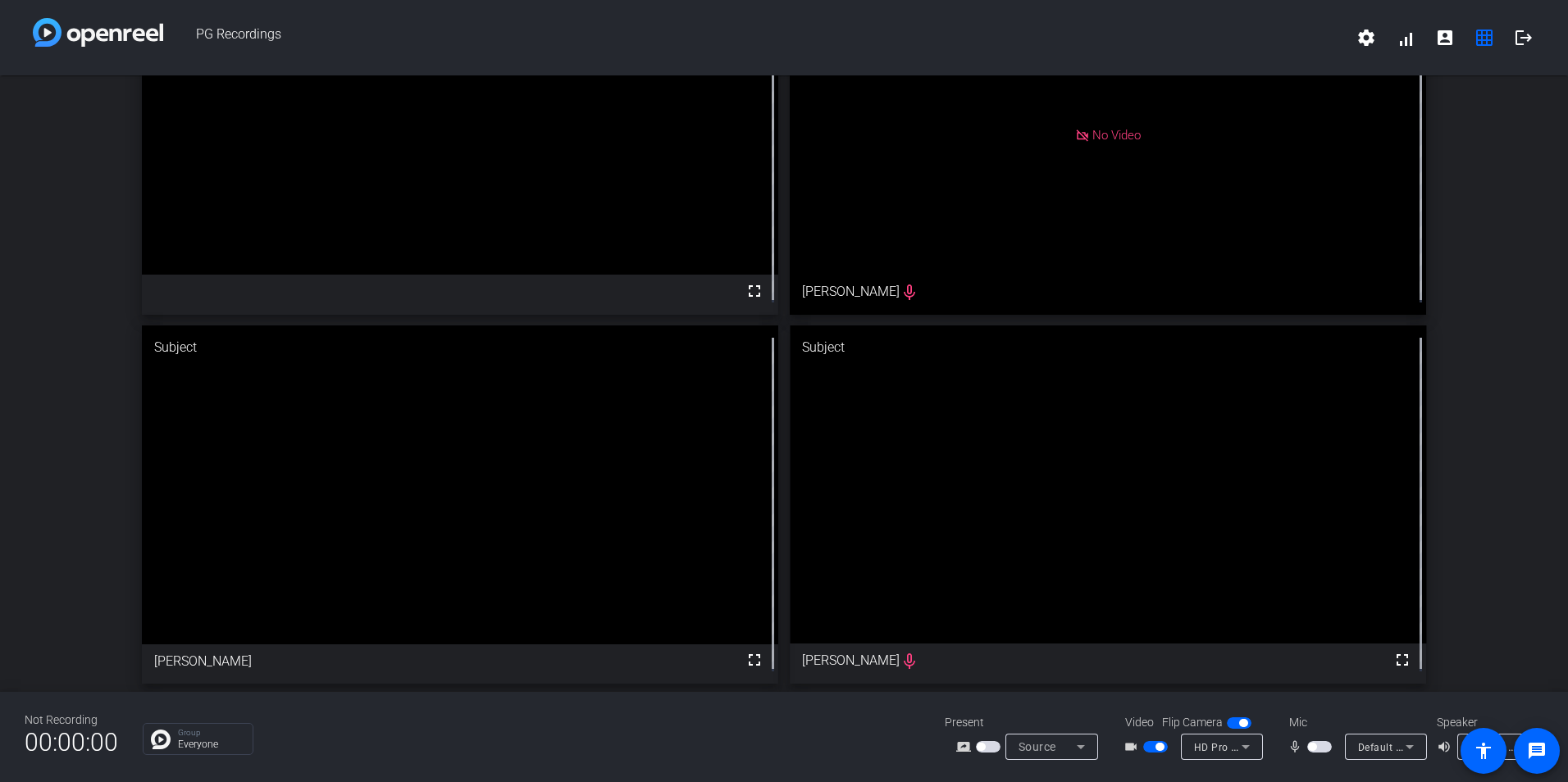
click at [1314, 743] on span "button" at bounding box center [1312, 746] width 8 height 8
click at [1486, 752] on mat-icon "accessibility" at bounding box center [1483, 751] width 20 height 20
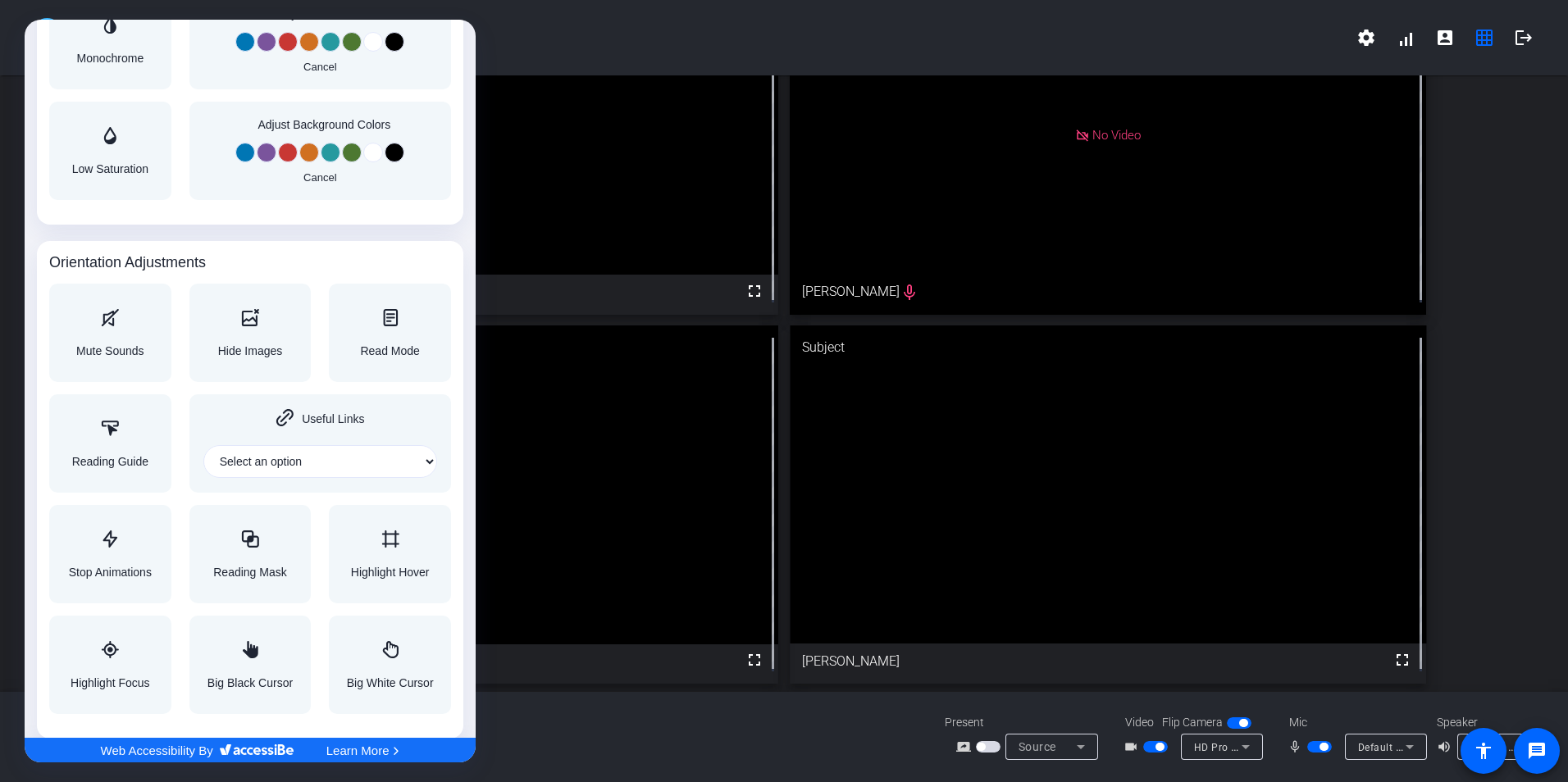
scroll to position [1559, 0]
click at [102, 340] on div "Mute Sounds" at bounding box center [110, 331] width 68 height 47
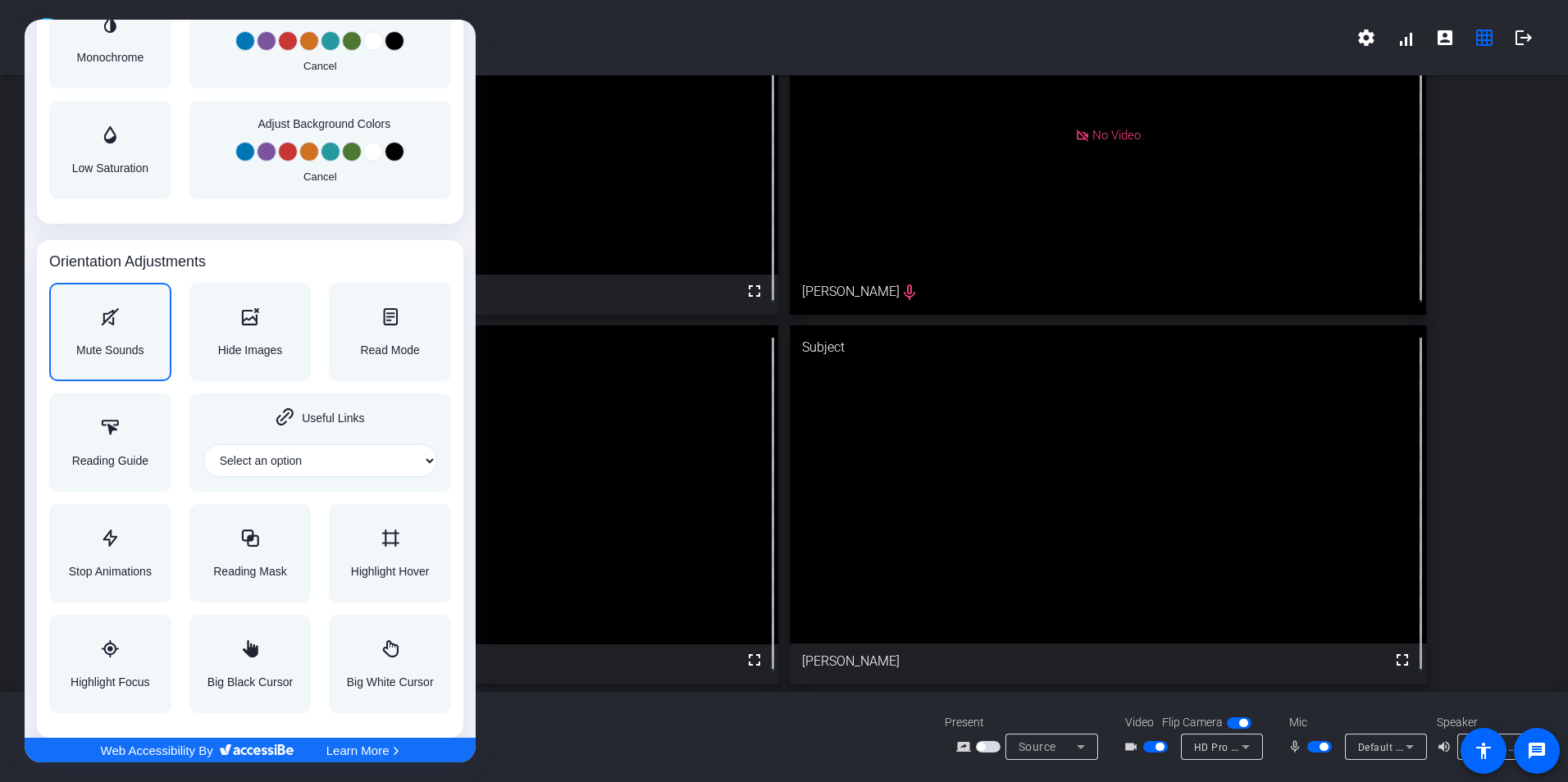
click at [102, 340] on div "Mute Sounds" at bounding box center [110, 331] width 68 height 47
click at [586, 141] on div at bounding box center [784, 391] width 1568 height 782
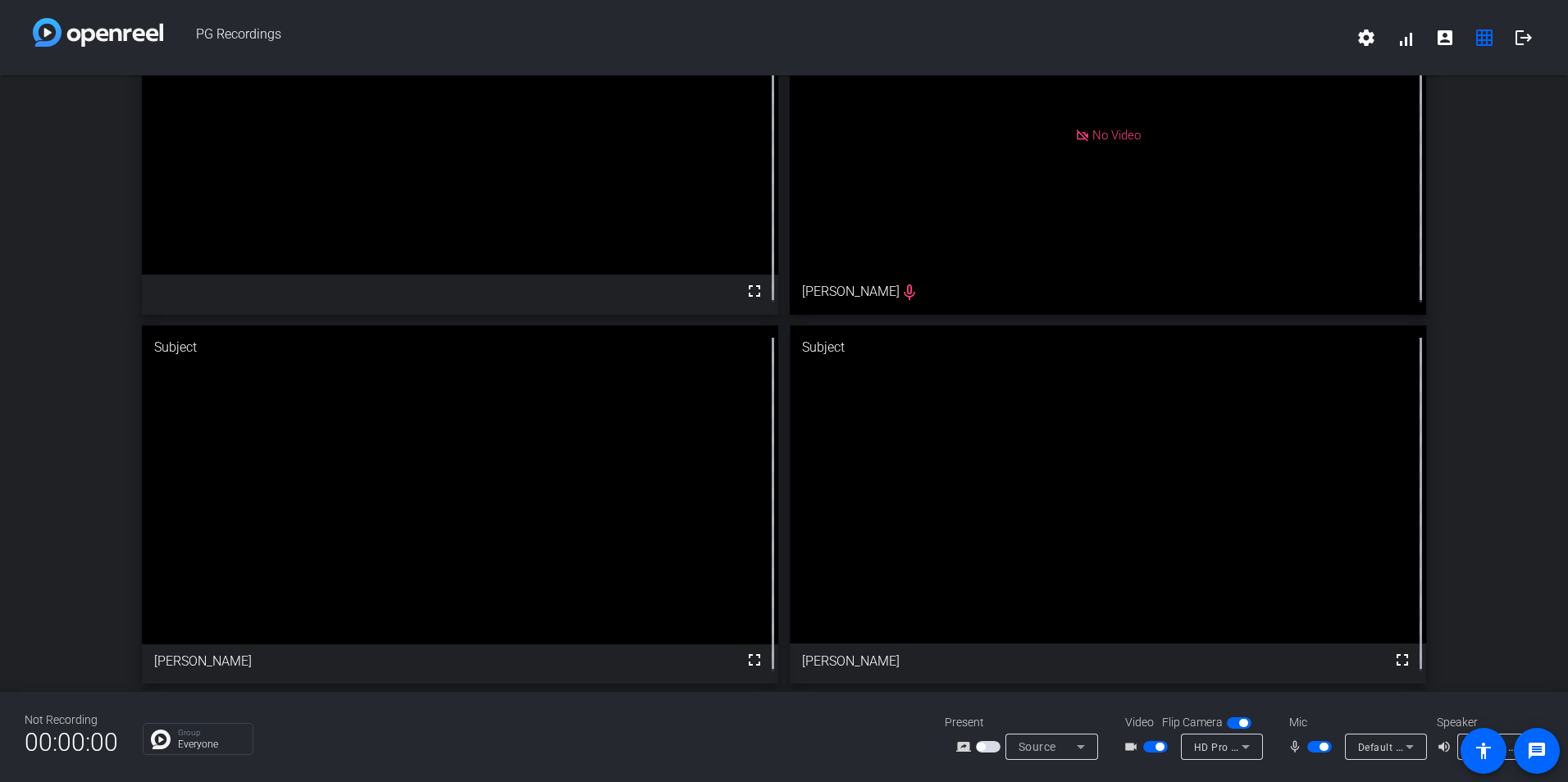
scroll to position [0, 0]
click at [1319, 751] on span "button" at bounding box center [1320, 746] width 25 height 12
click at [1321, 748] on span "button" at bounding box center [1320, 746] width 25 height 12
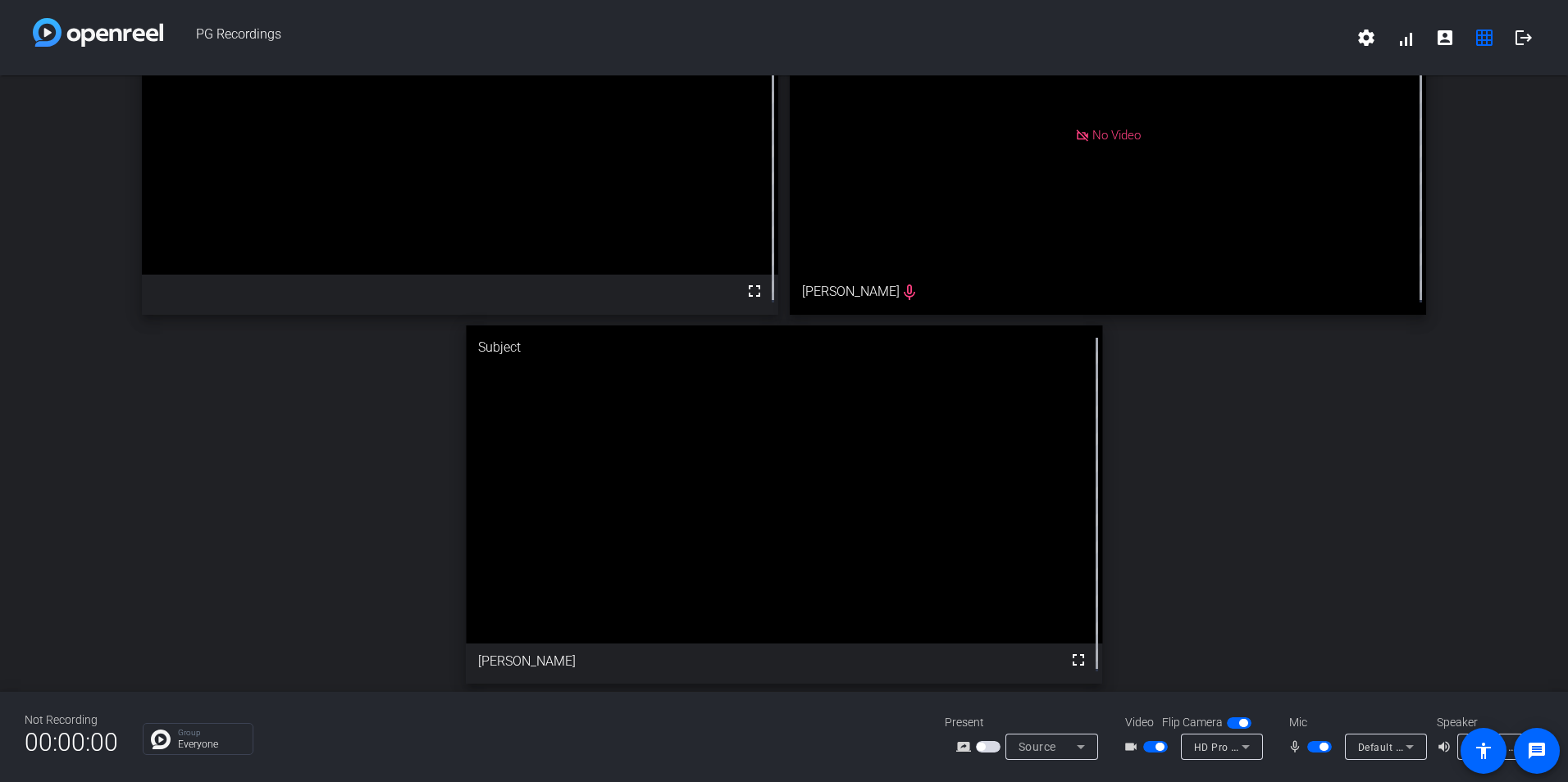
click at [1159, 749] on span "button" at bounding box center [1159, 746] width 8 height 8
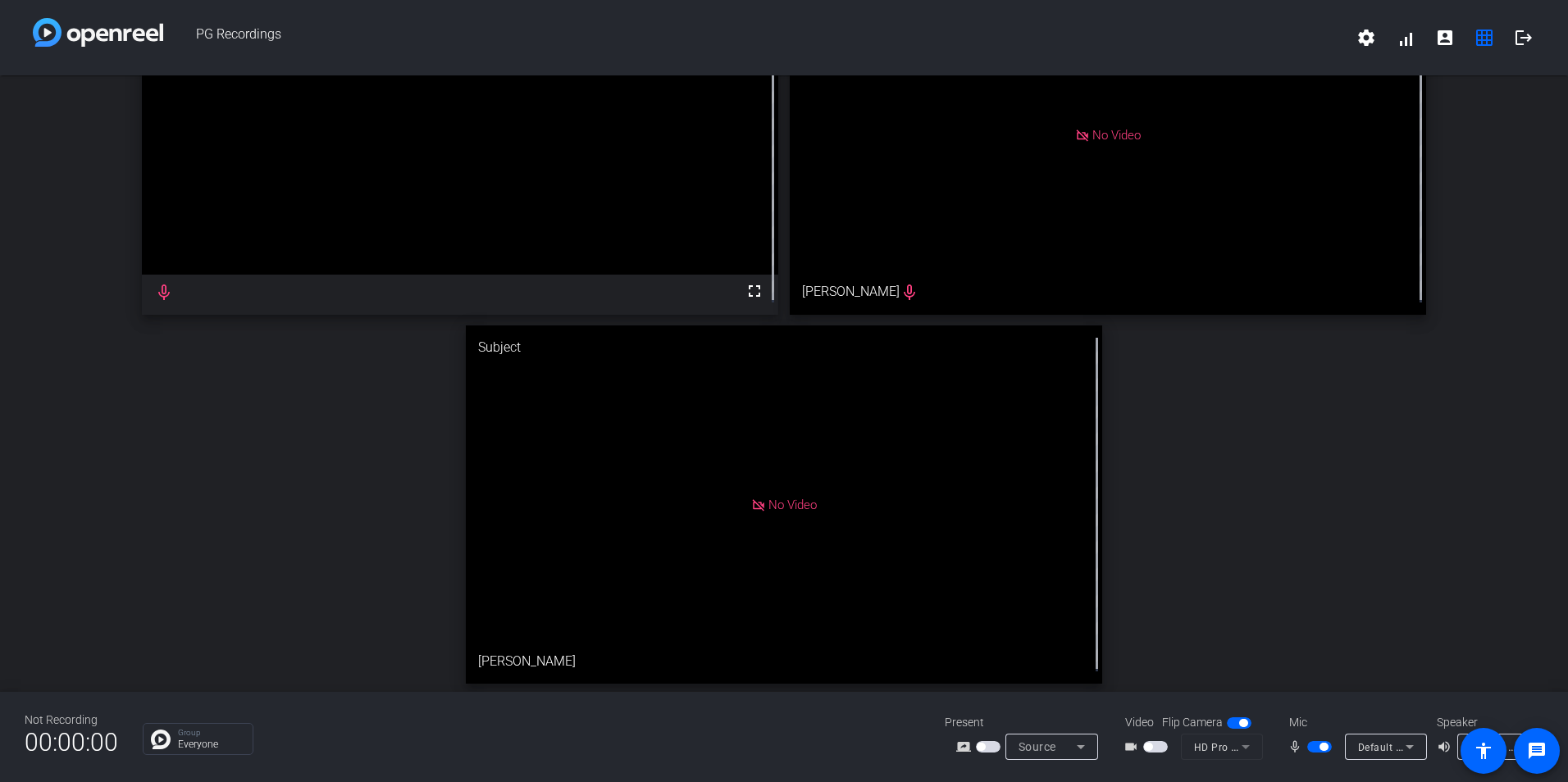
click at [1320, 746] on span "button" at bounding box center [1323, 746] width 8 height 8
click at [1315, 751] on span "button" at bounding box center [1320, 746] width 25 height 12
click at [1515, 41] on mat-icon "logout" at bounding box center [1524, 37] width 20 height 20
